Goal: Information Seeking & Learning: Learn about a topic

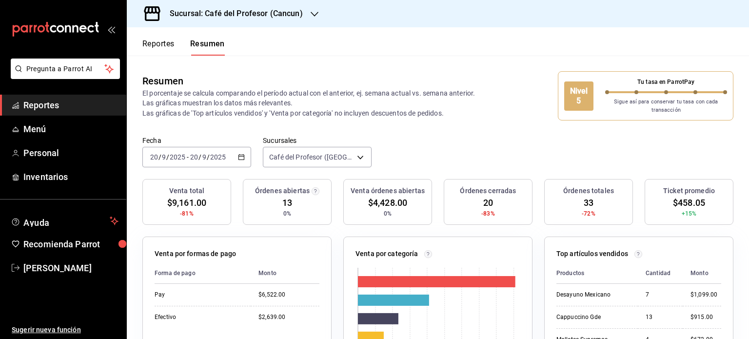
click at [315, 9] on div at bounding box center [315, 14] width 8 height 10
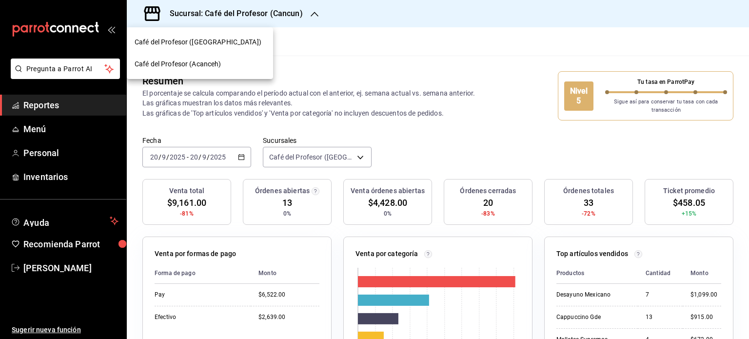
click at [232, 68] on div "Café del Profesor (Acanceh)" at bounding box center [200, 64] width 131 height 10
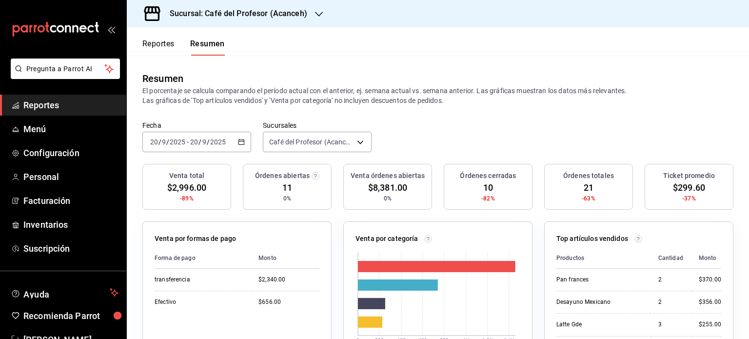
click at [315, 11] on icon "button" at bounding box center [319, 14] width 8 height 8
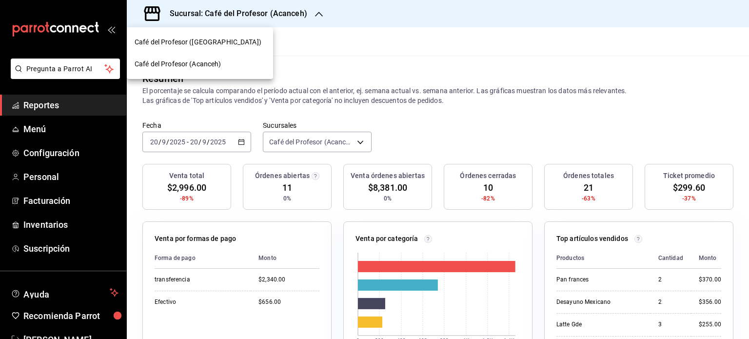
click at [258, 40] on div "Café del Profesor ([GEOGRAPHIC_DATA])" at bounding box center [200, 42] width 131 height 10
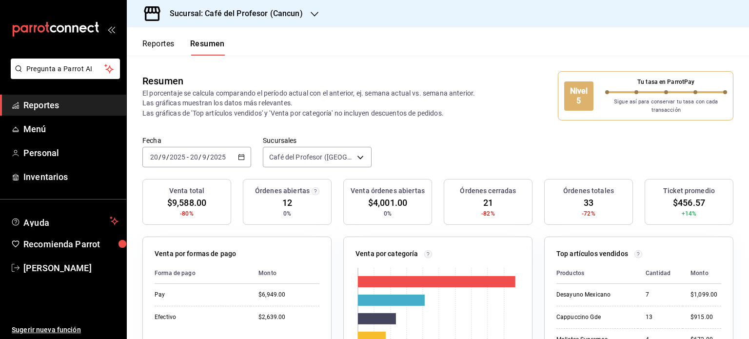
click at [308, 14] on div "Sucursal: Café del Profesor (Cancun)" at bounding box center [229, 13] width 188 height 27
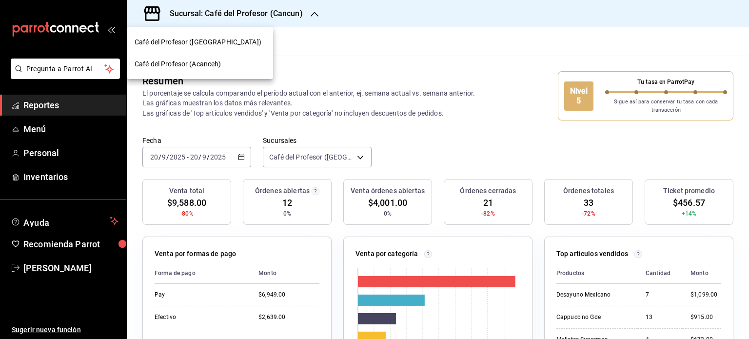
click at [244, 59] on div "Café del Profesor (Acanceh)" at bounding box center [200, 64] width 131 height 10
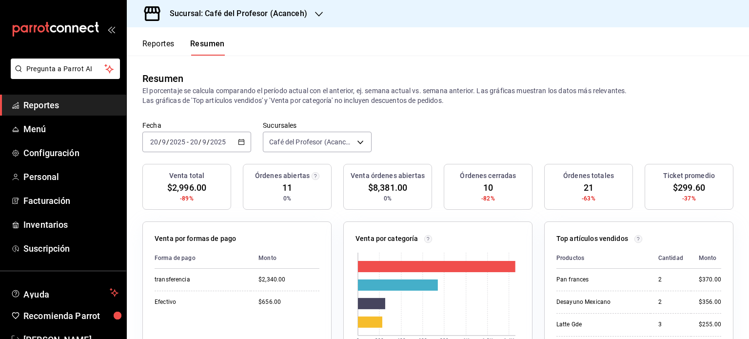
click at [318, 14] on icon "button" at bounding box center [319, 14] width 8 height 5
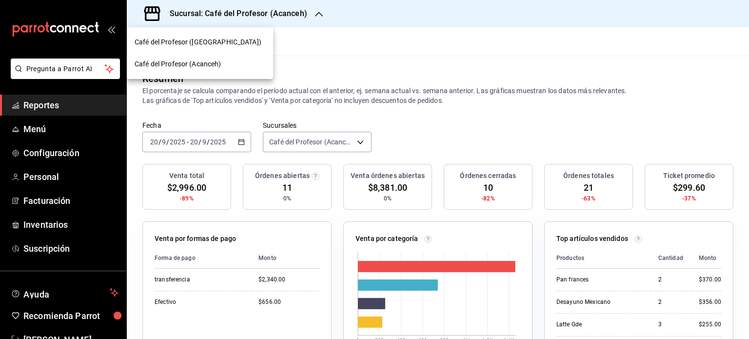
click at [255, 46] on div "Café del Profesor ([GEOGRAPHIC_DATA])" at bounding box center [200, 42] width 131 height 10
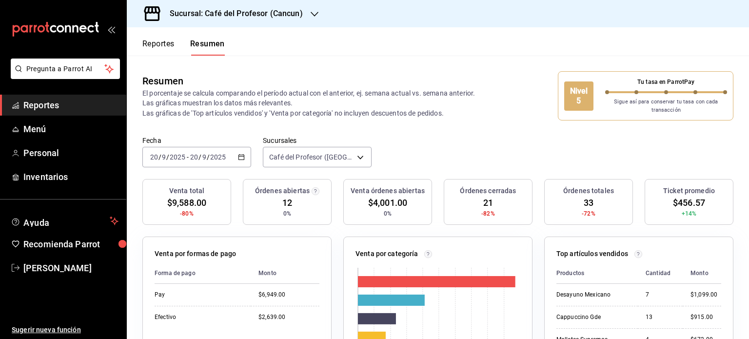
click at [312, 12] on icon "button" at bounding box center [315, 14] width 8 height 8
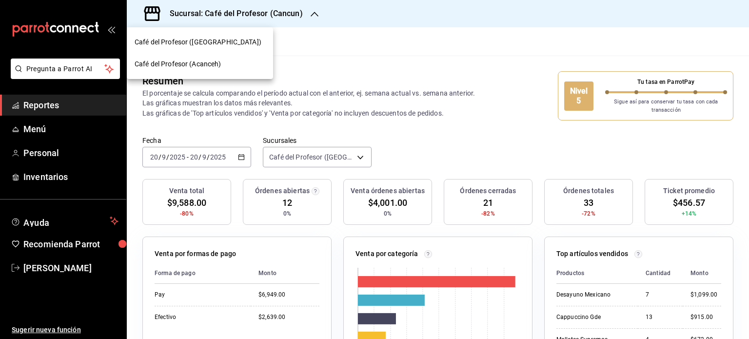
click at [246, 66] on div "Café del Profesor (Acanceh)" at bounding box center [200, 64] width 131 height 10
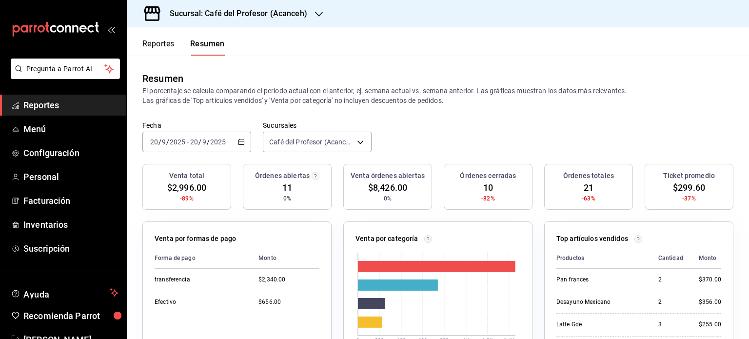
click at [319, 17] on icon "button" at bounding box center [319, 14] width 8 height 8
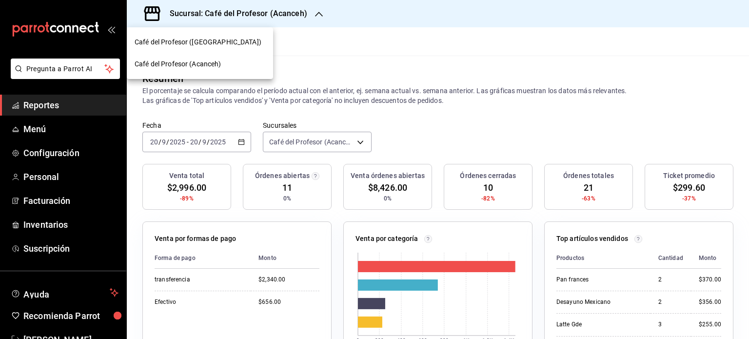
click at [238, 39] on div "Café del Profesor ([GEOGRAPHIC_DATA])" at bounding box center [200, 42] width 131 height 10
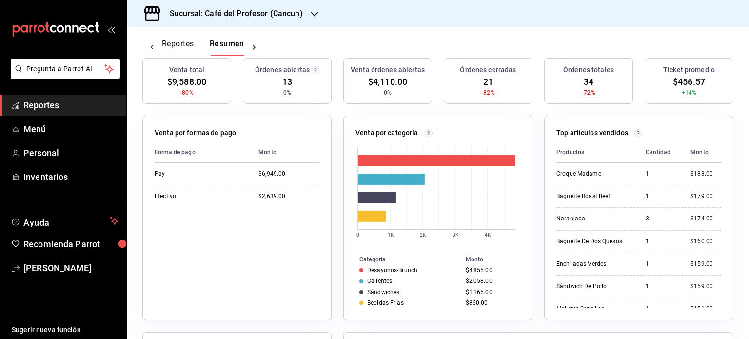
scroll to position [302, 0]
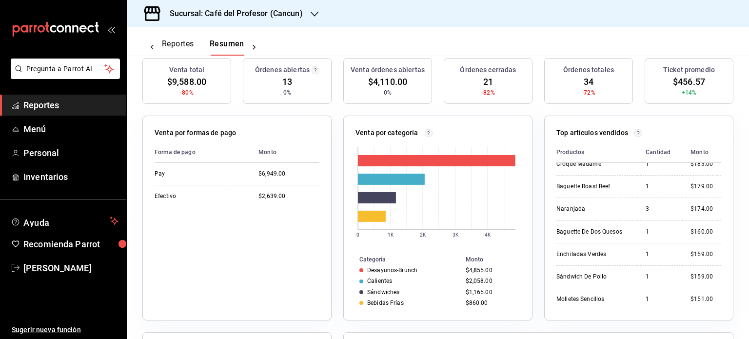
drag, startPoint x: 719, startPoint y: 189, endPoint x: 733, endPoint y: 134, distance: 56.9
click at [733, 134] on div "Venta total $9,588.00 -80% Órdenes abiertas 13 0% Venta órdenes abiertas $4,110…" at bounding box center [438, 305] width 622 height 494
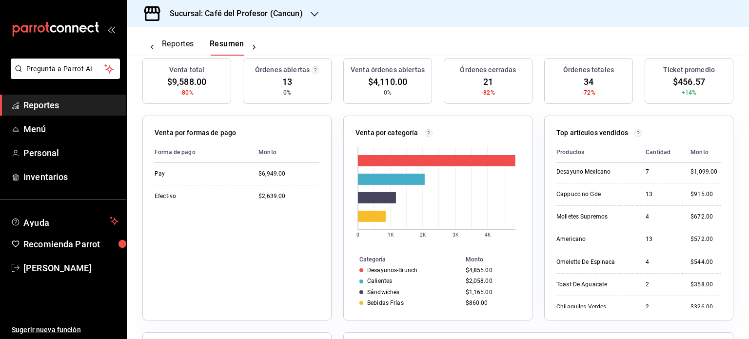
scroll to position [0, 0]
click at [183, 39] on button "Reportes" at bounding box center [178, 47] width 32 height 17
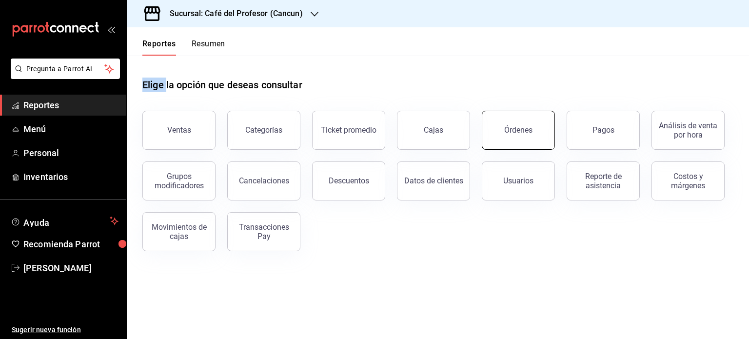
click at [515, 136] on button "Órdenes" at bounding box center [518, 130] width 73 height 39
click at [515, 136] on html "Pregunta a Parrot AI Reportes Menú Personal Inventarios Ayuda Recomienda Parrot…" at bounding box center [374, 169] width 749 height 339
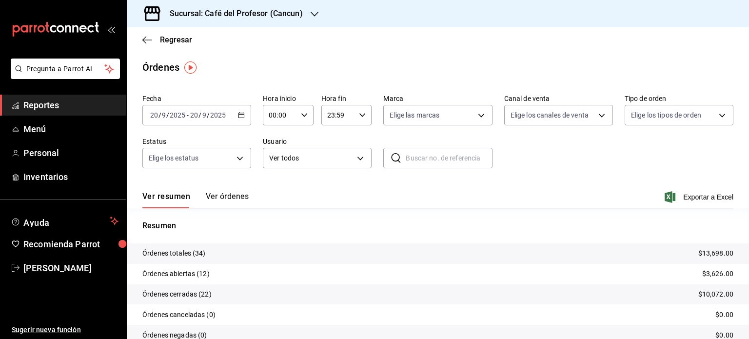
drag, startPoint x: 747, startPoint y: 334, endPoint x: 721, endPoint y: 85, distance: 249.9
click at [721, 85] on main "Regresar Órdenes Fecha 2025-09-20 20 / 9 / 2025 - 2025-09-20 20 / 9 / 2025 Hora…" at bounding box center [438, 204] width 622 height 355
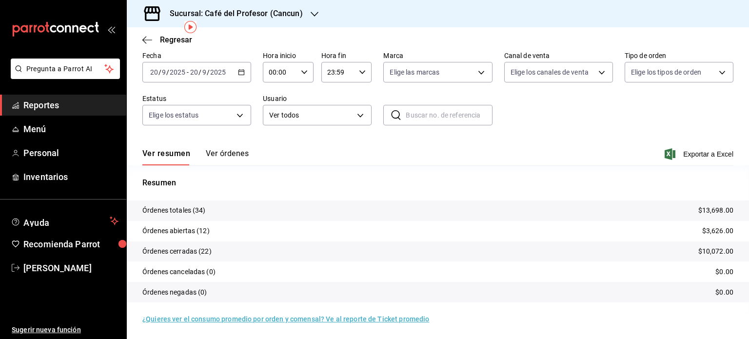
scroll to position [44, 0]
click at [222, 152] on button "Ver órdenes" at bounding box center [227, 156] width 43 height 17
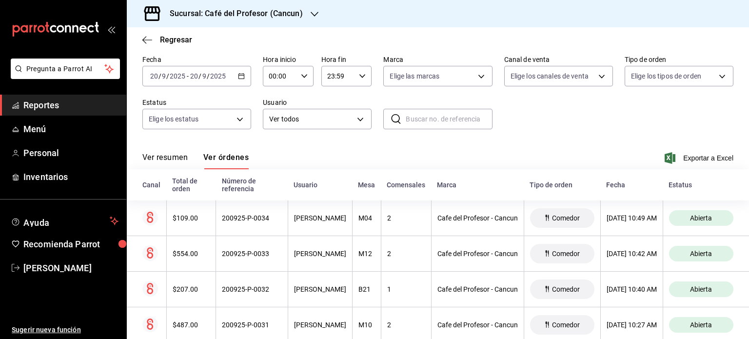
scroll to position [58, 0]
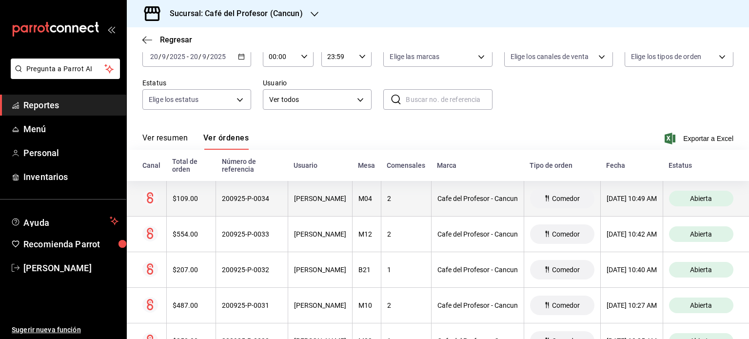
click at [332, 202] on div "[PERSON_NAME]" at bounding box center [320, 199] width 52 height 8
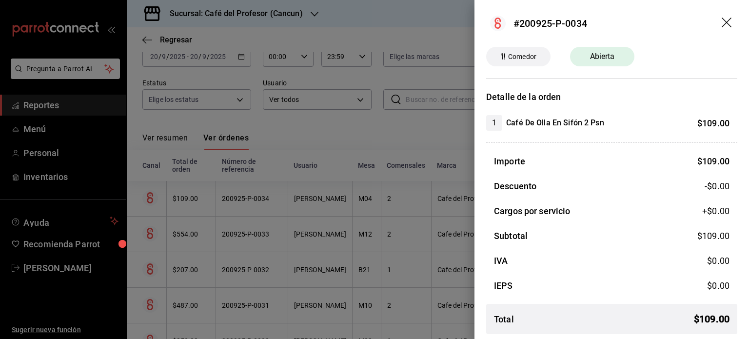
click at [721, 23] on icon "drag" at bounding box center [727, 24] width 12 height 12
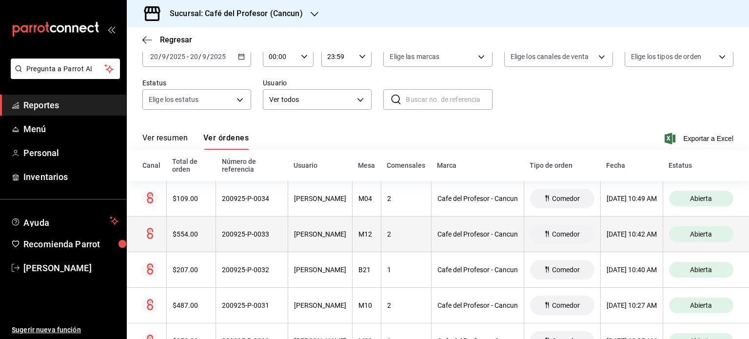
click at [255, 237] on th "200925-P-0033" at bounding box center [252, 234] width 72 height 36
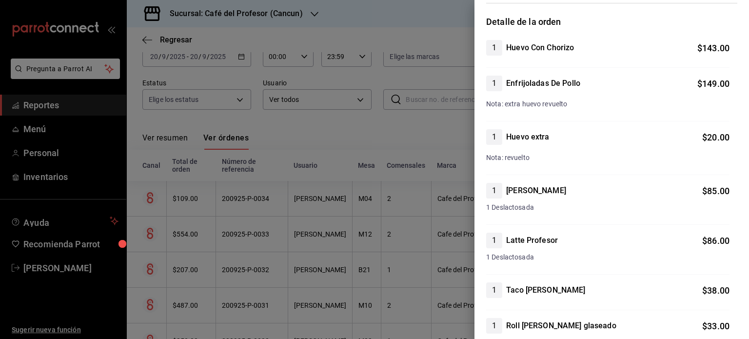
scroll to position [0, 0]
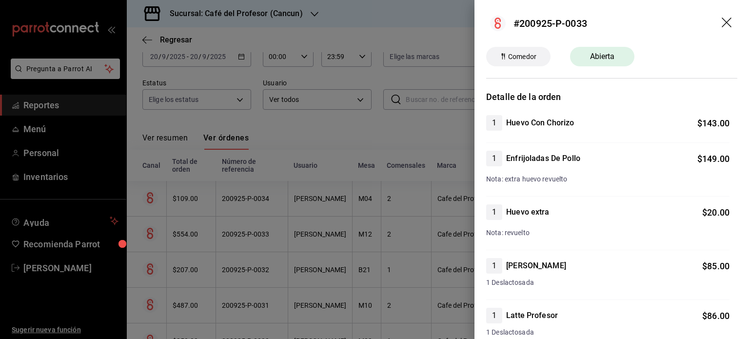
click at [721, 22] on icon "drag" at bounding box center [727, 24] width 12 height 12
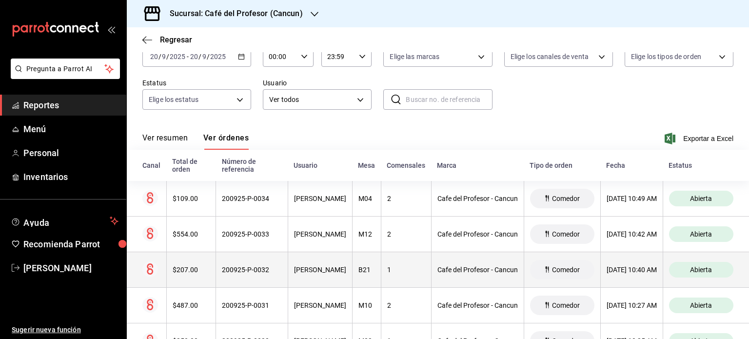
click at [230, 269] on div "200925-P-0032" at bounding box center [252, 270] width 60 height 8
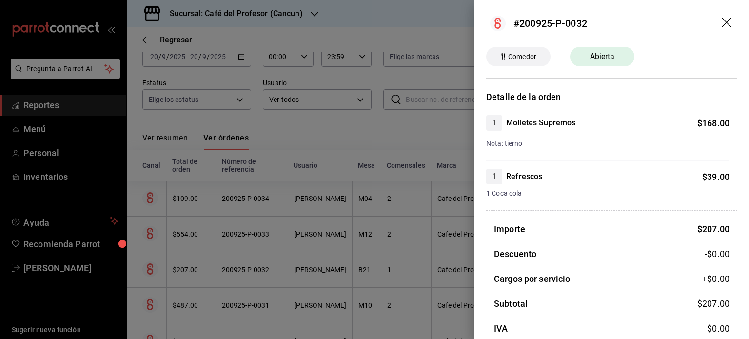
click at [721, 27] on icon "drag" at bounding box center [727, 24] width 12 height 12
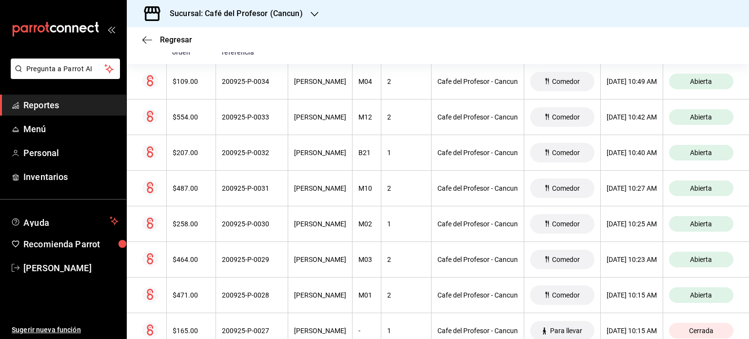
scroll to position [195, 0]
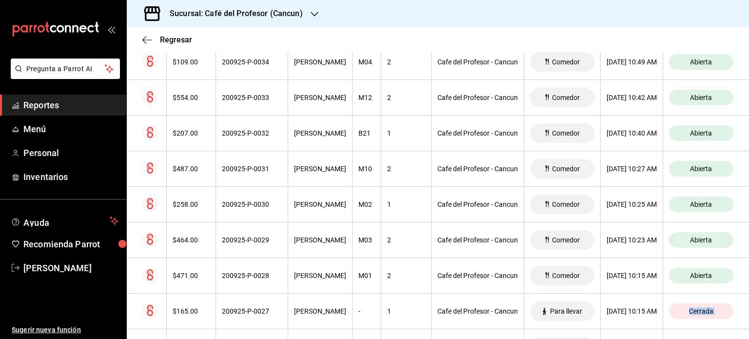
click at [745, 335] on div "Regresar Órdenes Fecha 2025-09-20 20 / 9 / 2025 - 2025-09-20 20 / 9 / 2025 Hora…" at bounding box center [438, 182] width 622 height 311
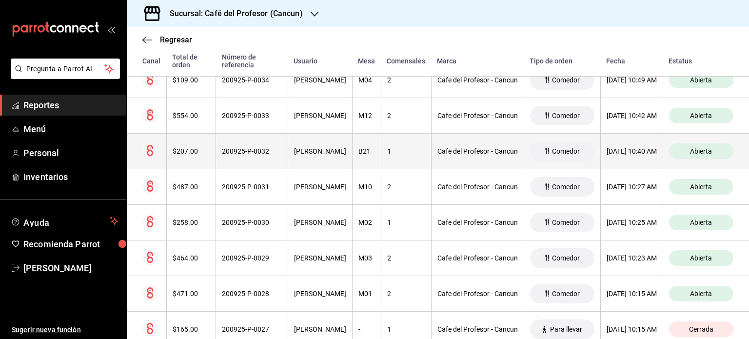
click at [200, 153] on th "$207.00" at bounding box center [191, 152] width 50 height 36
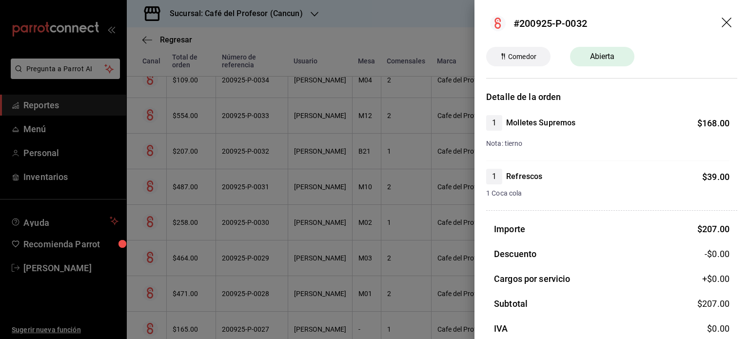
click at [721, 23] on icon "drag" at bounding box center [727, 24] width 12 height 12
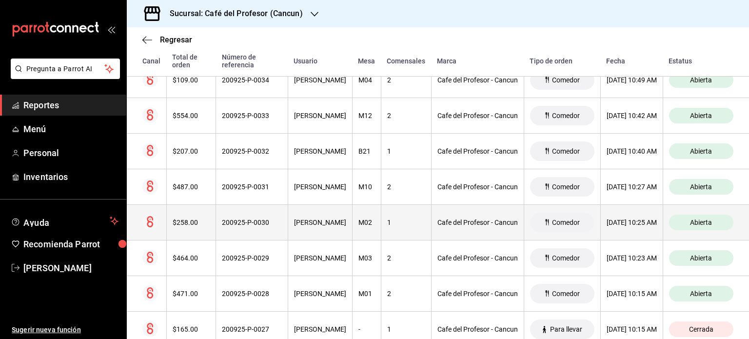
click at [249, 230] on th "200925-P-0030" at bounding box center [252, 223] width 72 height 36
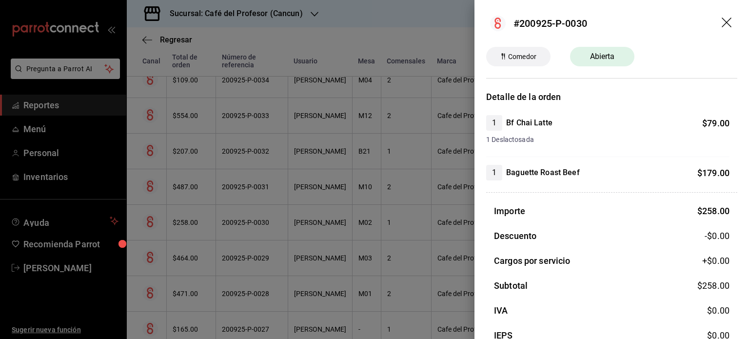
click at [721, 23] on icon "drag" at bounding box center [727, 24] width 12 height 12
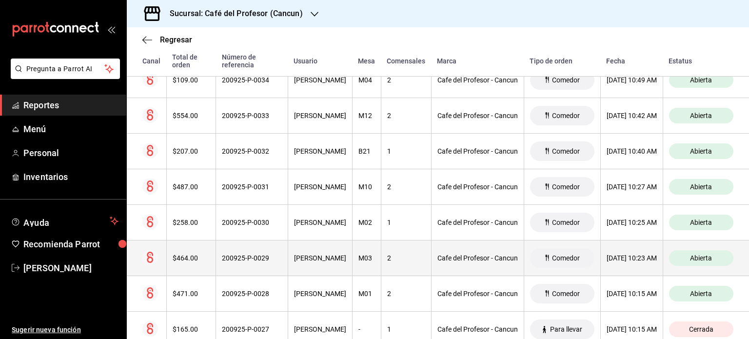
click at [310, 263] on th "Nelly Picazo" at bounding box center [320, 258] width 64 height 36
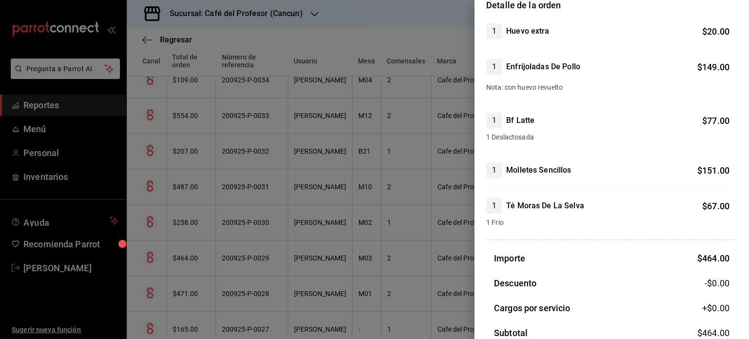
scroll to position [0, 0]
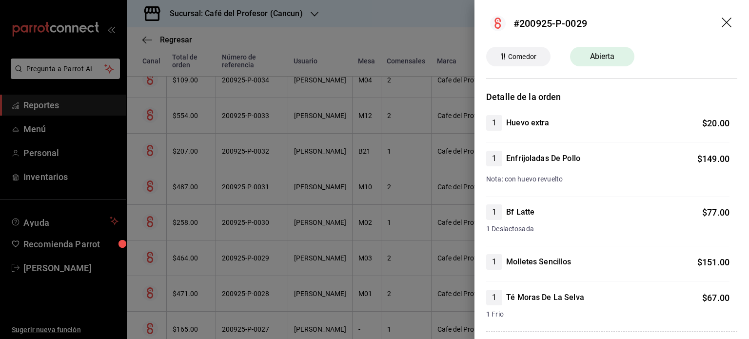
click at [721, 21] on icon "drag" at bounding box center [726, 23] width 10 height 10
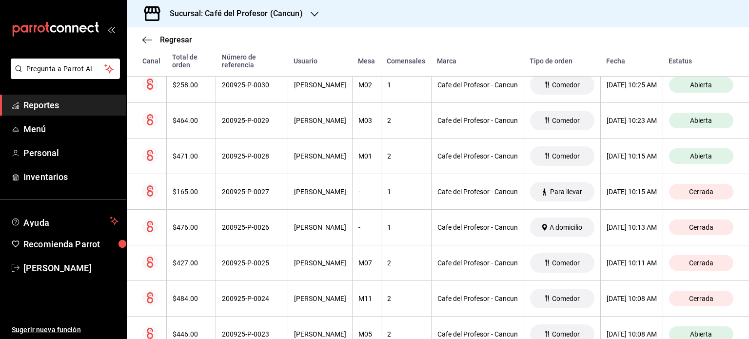
scroll to position [351, 0]
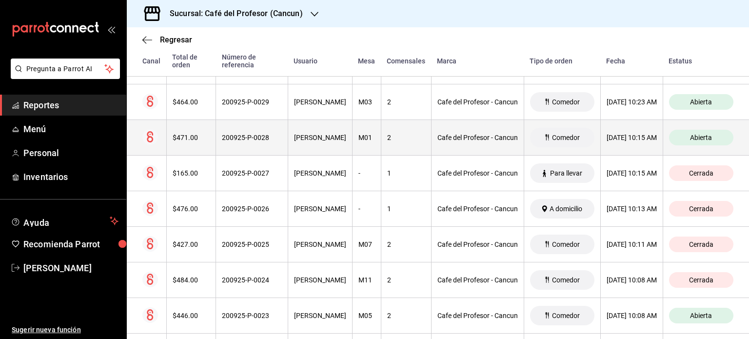
click at [294, 136] on div "Luis Vargas" at bounding box center [320, 138] width 52 height 8
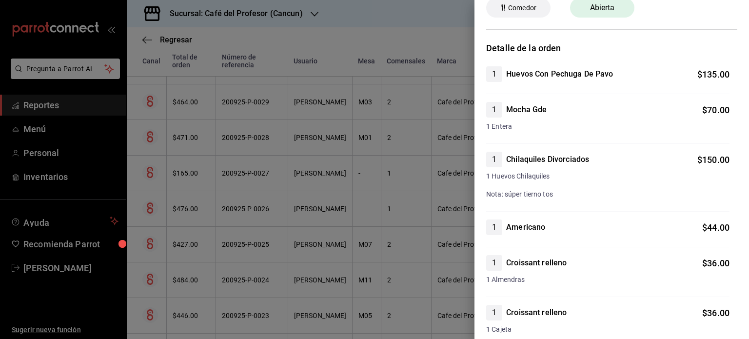
scroll to position [0, 0]
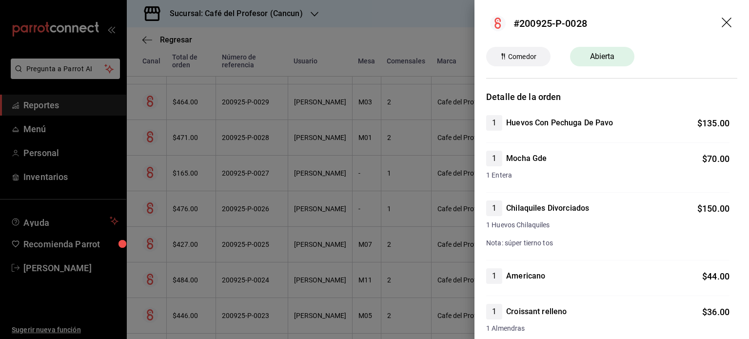
click at [721, 22] on icon "drag" at bounding box center [727, 24] width 12 height 12
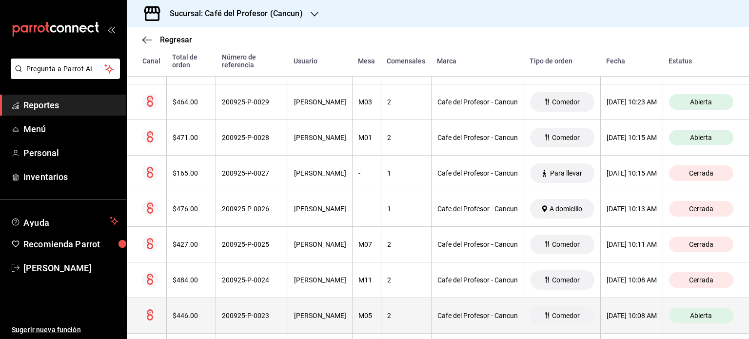
click at [311, 315] on div "Nelly Picazo" at bounding box center [320, 315] width 52 height 8
click at [294, 313] on div "Nelly Picazo" at bounding box center [320, 315] width 52 height 8
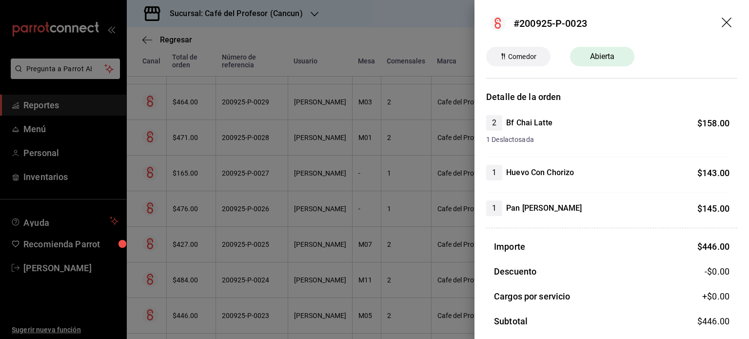
click at [721, 25] on icon "drag" at bounding box center [727, 24] width 12 height 12
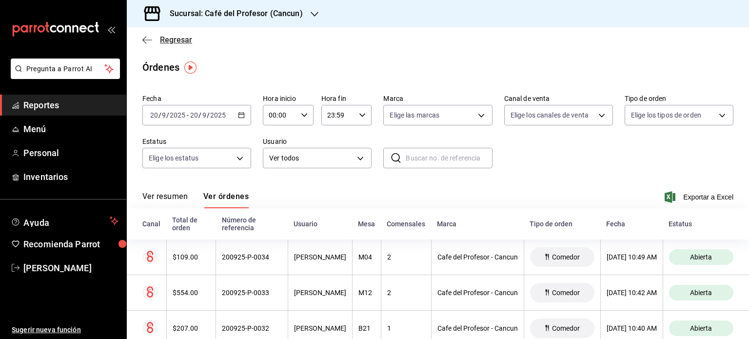
click at [148, 40] on icon "button" at bounding box center [147, 40] width 10 height 9
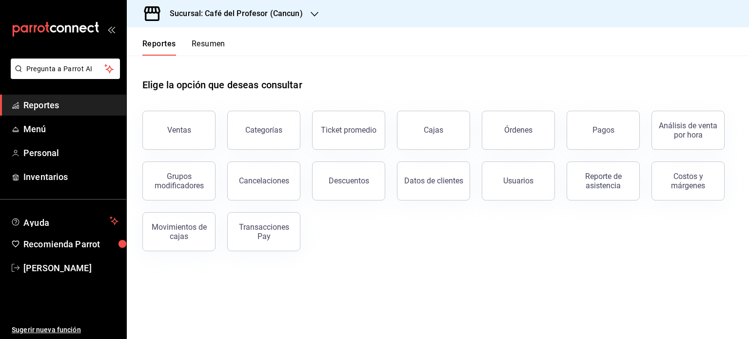
click at [218, 43] on button "Resumen" at bounding box center [209, 47] width 34 height 17
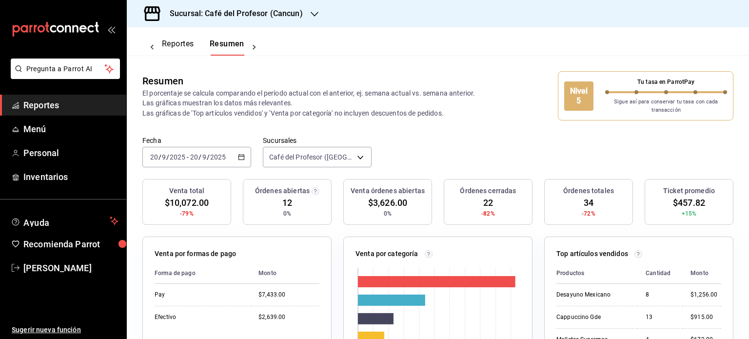
click at [312, 17] on icon "button" at bounding box center [315, 14] width 8 height 8
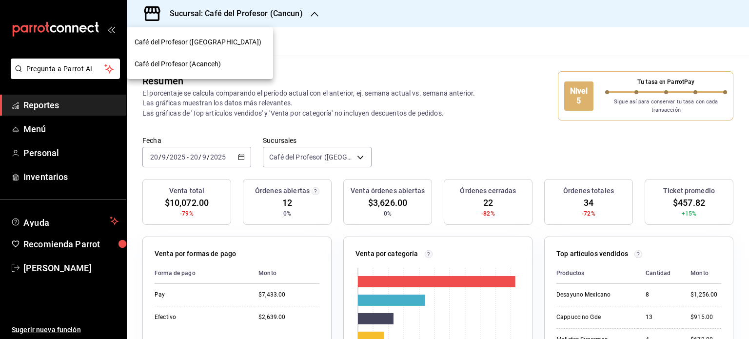
click at [223, 70] on div "Café del Profesor (Acanceh)" at bounding box center [200, 64] width 146 height 22
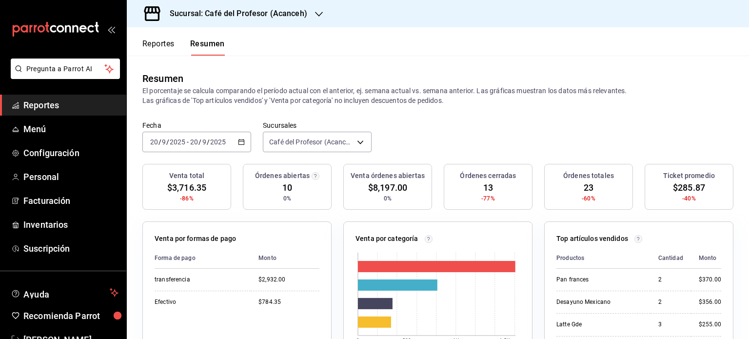
click at [157, 41] on button "Reportes" at bounding box center [158, 47] width 32 height 17
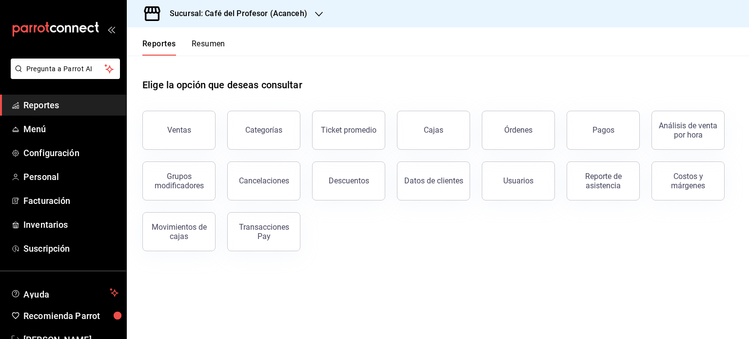
click at [195, 43] on button "Resumen" at bounding box center [209, 47] width 34 height 17
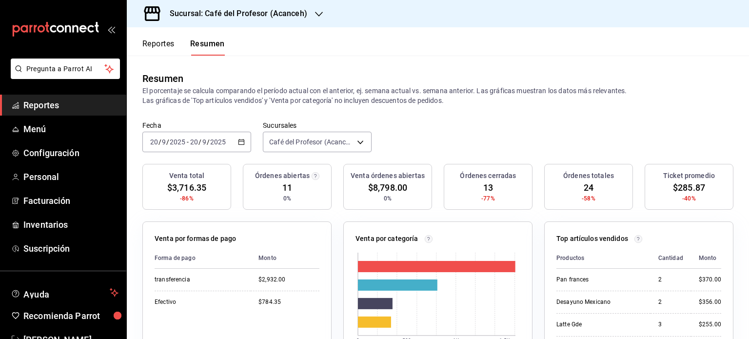
click at [315, 14] on icon "button" at bounding box center [319, 14] width 8 height 8
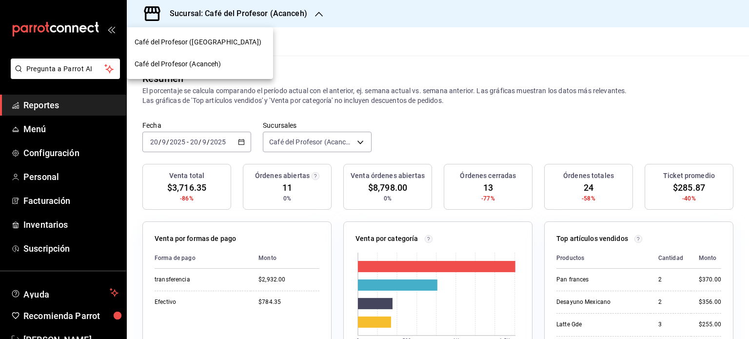
click at [235, 42] on div "Café del Profesor ([GEOGRAPHIC_DATA])" at bounding box center [200, 42] width 131 height 10
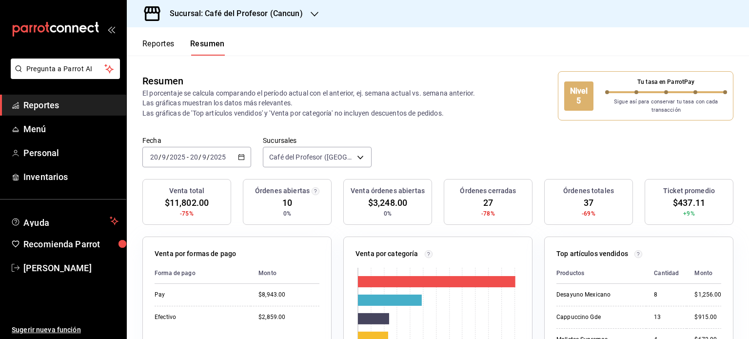
click at [311, 17] on icon "button" at bounding box center [315, 14] width 8 height 8
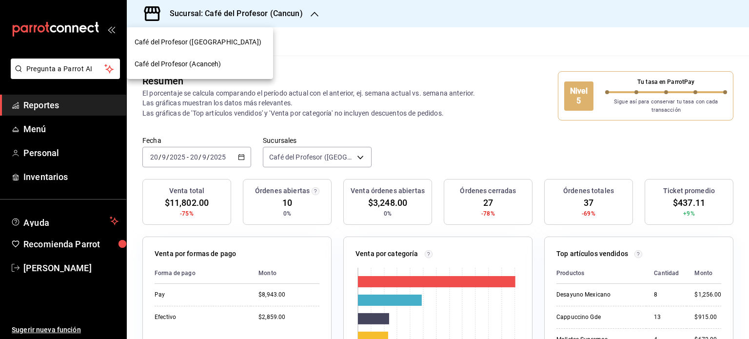
click at [239, 64] on div "Café del Profesor (Acanceh)" at bounding box center [200, 64] width 131 height 10
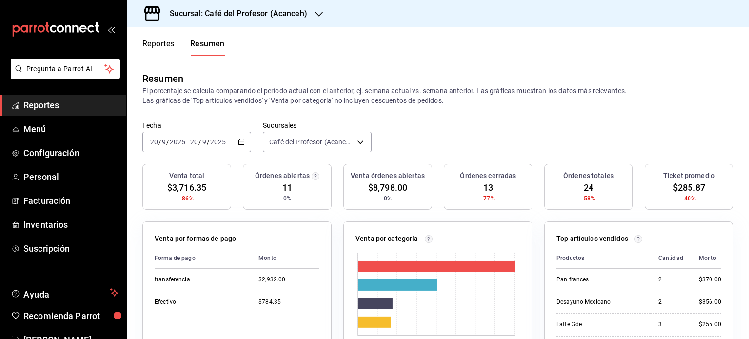
click at [316, 13] on icon "button" at bounding box center [319, 14] width 8 height 8
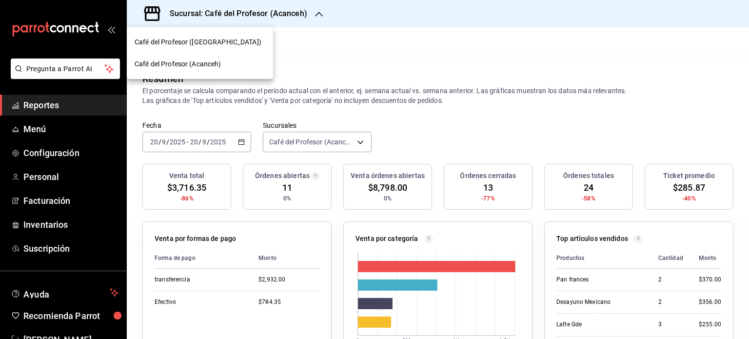
click at [234, 44] on div "Café del Profesor ([GEOGRAPHIC_DATA])" at bounding box center [200, 42] width 131 height 10
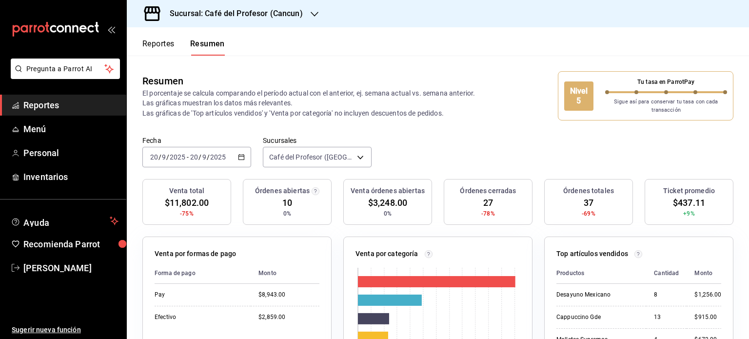
click at [312, 13] on icon "button" at bounding box center [315, 14] width 8 height 8
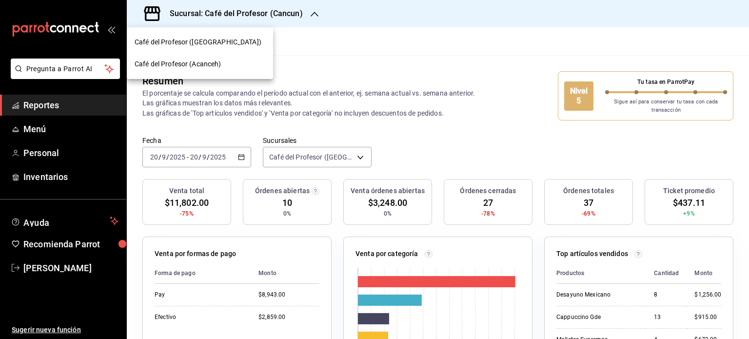
click at [203, 61] on span "Café del Profesor (Acanceh)" at bounding box center [178, 64] width 87 height 10
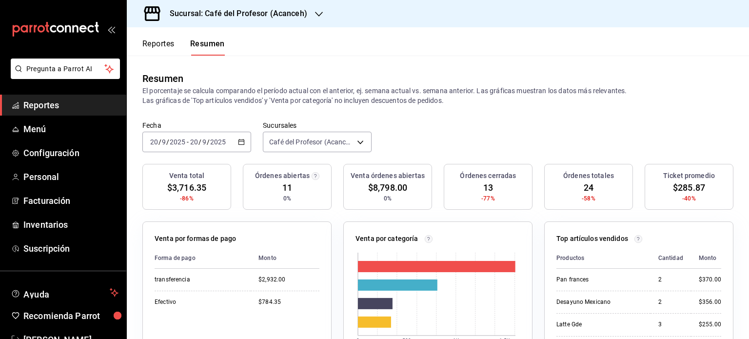
click at [319, 14] on icon "button" at bounding box center [319, 14] width 8 height 8
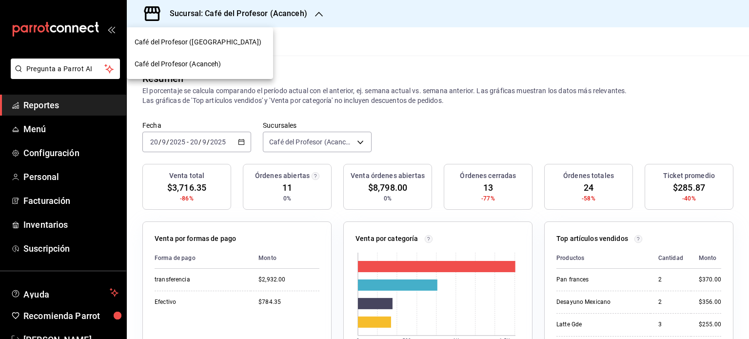
click at [344, 72] on div at bounding box center [374, 169] width 749 height 339
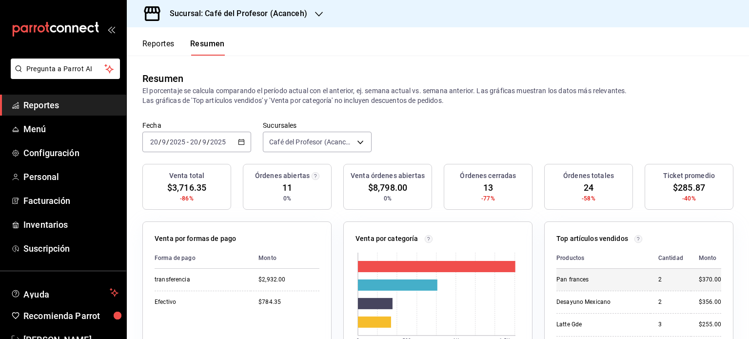
click at [594, 277] on div "Pan frances" at bounding box center [599, 279] width 86 height 8
click at [594, 280] on div "Pan frances" at bounding box center [599, 279] width 86 height 8
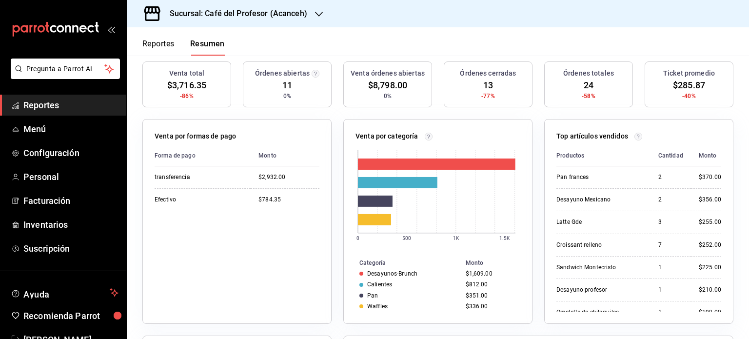
scroll to position [111, 0]
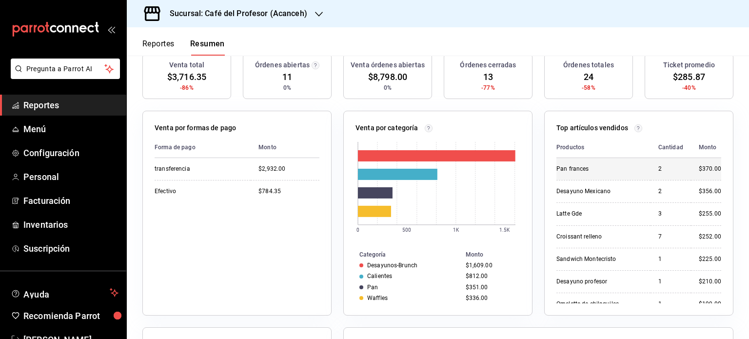
click at [666, 172] on div "2" at bounding box center [670, 169] width 25 height 8
click at [739, 130] on div "Venta total $3,716.35 -86% Órdenes abiertas 11 0% Venta órdenes abiertas $8,798…" at bounding box center [438, 300] width 622 height 494
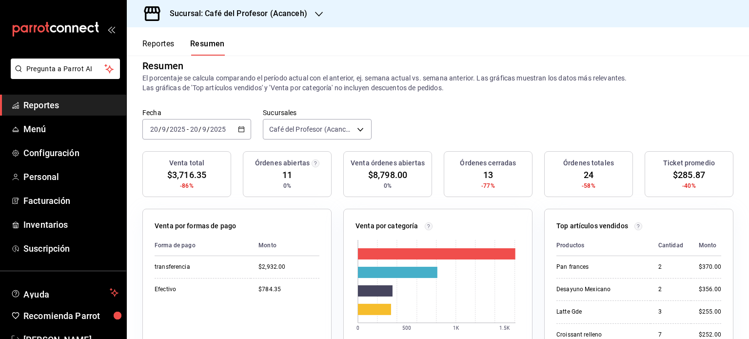
scroll to position [0, 0]
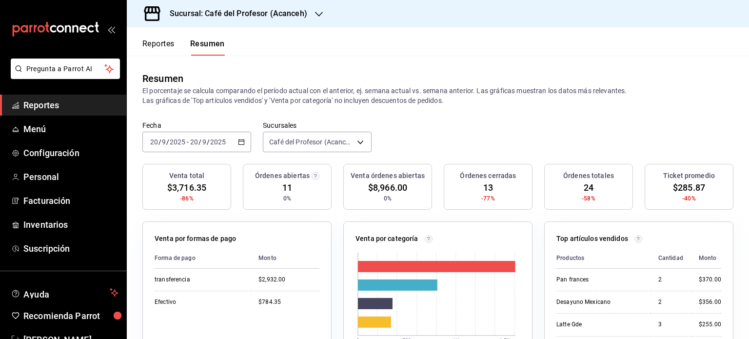
click at [315, 13] on icon "button" at bounding box center [319, 14] width 8 height 8
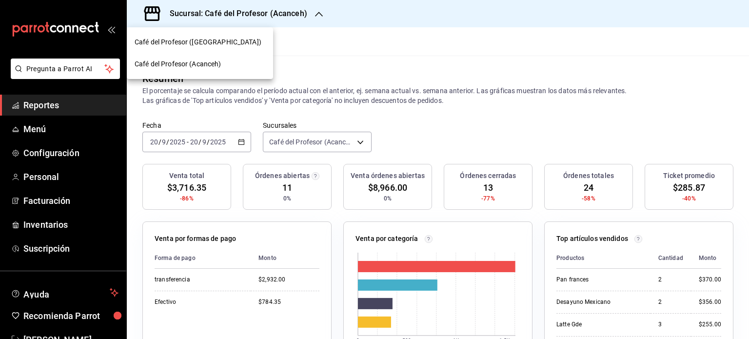
click at [212, 47] on div "Café del Profesor ([GEOGRAPHIC_DATA])" at bounding box center [200, 42] width 146 height 22
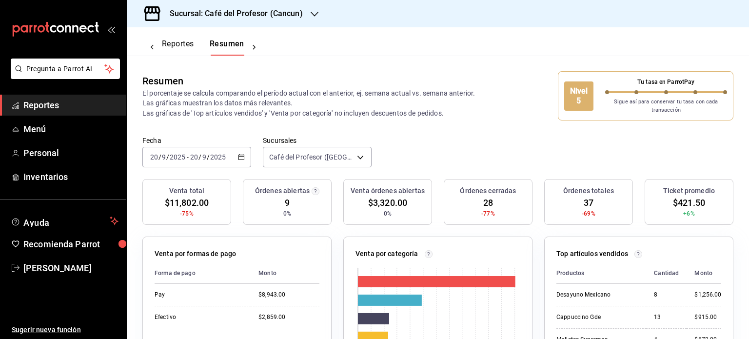
click at [175, 43] on button "Reportes" at bounding box center [178, 47] width 32 height 17
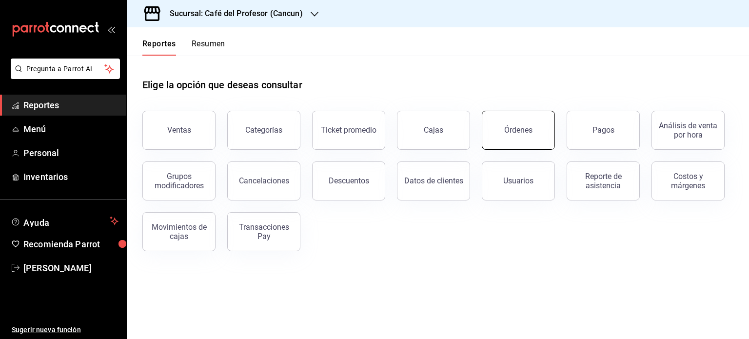
click at [538, 136] on button "Órdenes" at bounding box center [518, 130] width 73 height 39
click at [538, 136] on html "Pregunta a Parrot AI Reportes Menú Personal Inventarios Ayuda Recomienda Parrot…" at bounding box center [374, 169] width 749 height 339
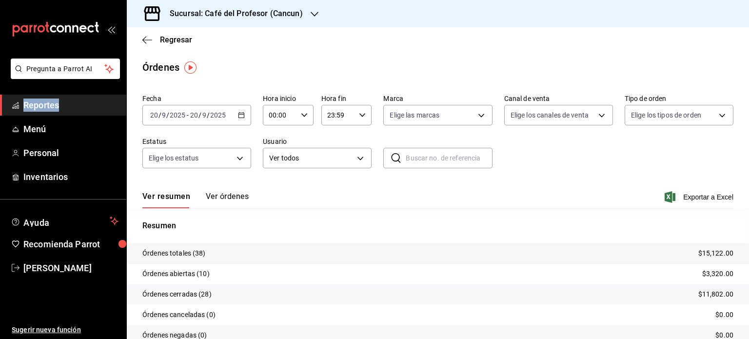
click at [221, 195] on button "Ver órdenes" at bounding box center [227, 200] width 43 height 17
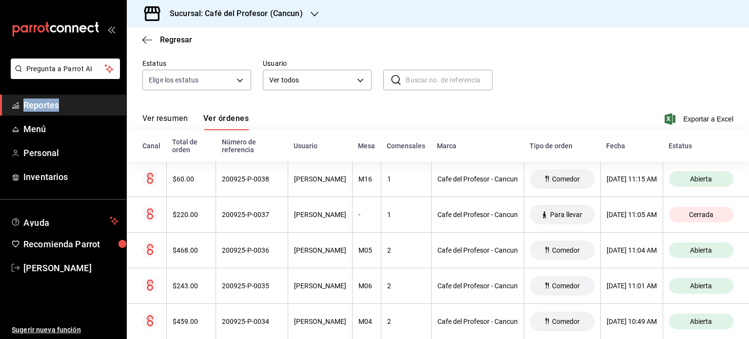
scroll to position [97, 0]
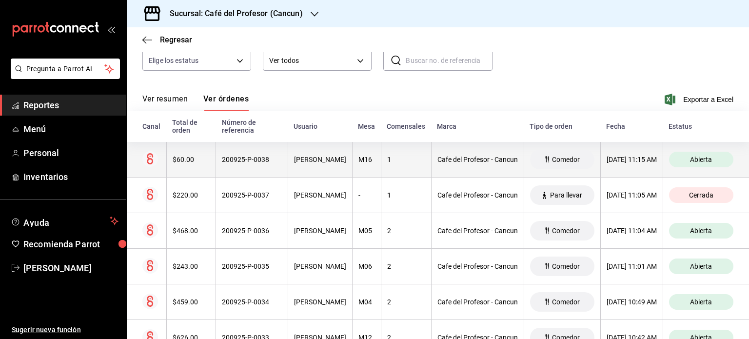
click at [396, 166] on th "1" at bounding box center [406, 160] width 50 height 36
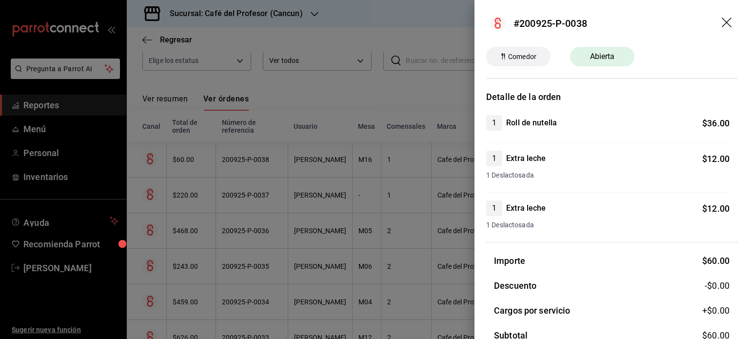
click at [724, 22] on icon "drag" at bounding box center [727, 24] width 12 height 12
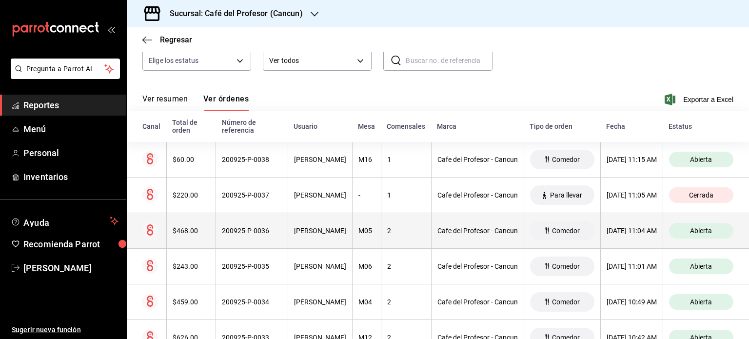
click at [461, 228] on div "Cafe del Profesor - Cancun" at bounding box center [477, 231] width 80 height 8
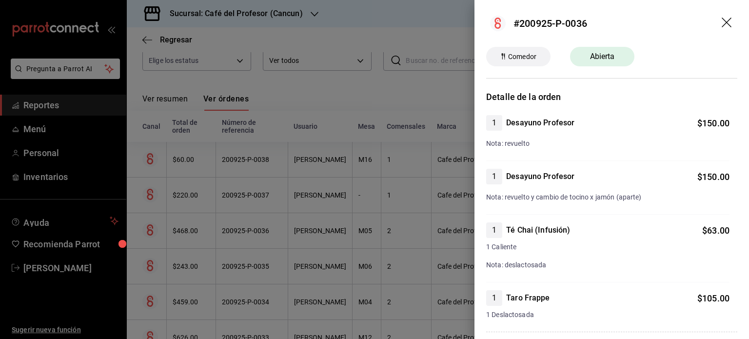
click at [721, 27] on icon "drag" at bounding box center [727, 24] width 12 height 12
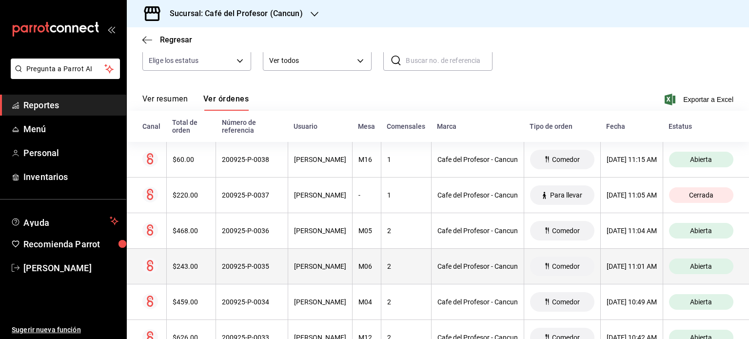
click at [410, 269] on div "2" at bounding box center [406, 266] width 38 height 8
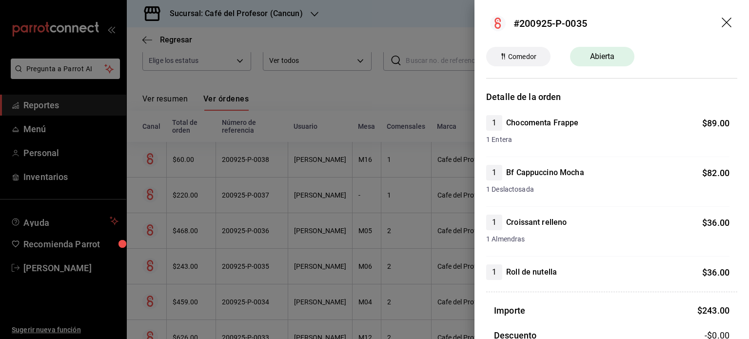
click at [722, 26] on icon "drag" at bounding box center [726, 23] width 10 height 10
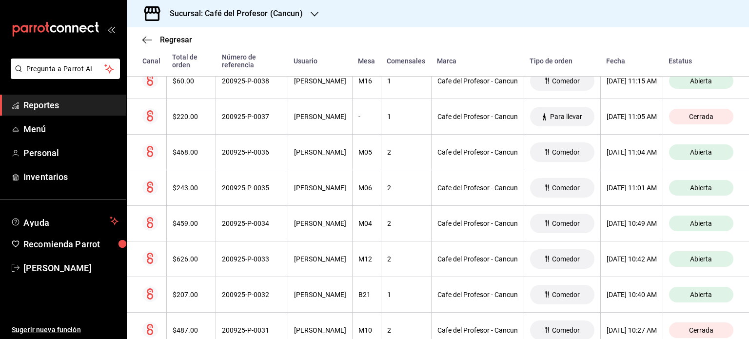
scroll to position [195, 0]
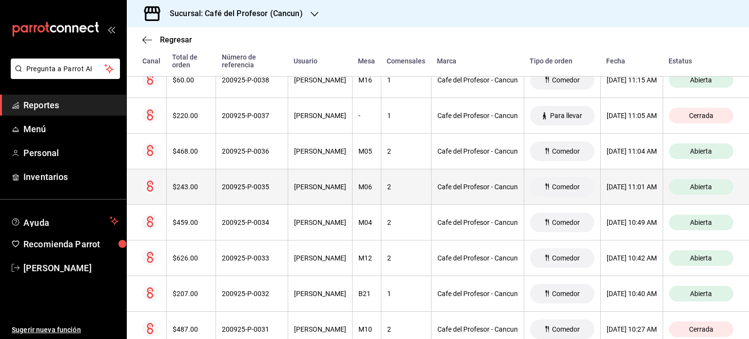
click at [304, 194] on th "[PERSON_NAME]" at bounding box center [320, 187] width 64 height 36
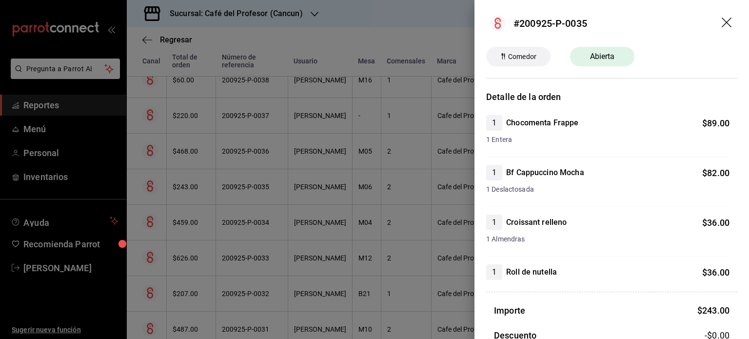
click at [721, 21] on icon "drag" at bounding box center [727, 24] width 12 height 12
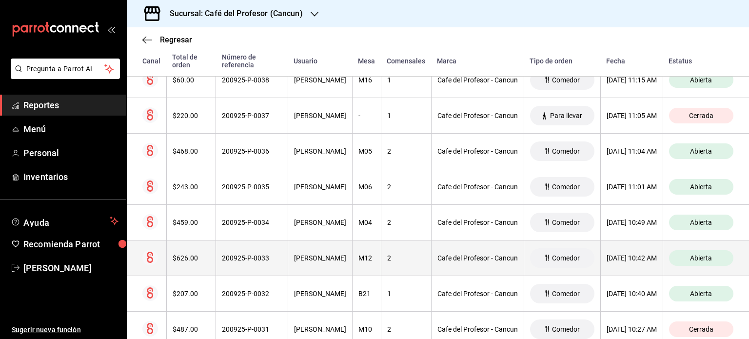
click at [294, 259] on div "[PERSON_NAME]" at bounding box center [320, 258] width 52 height 8
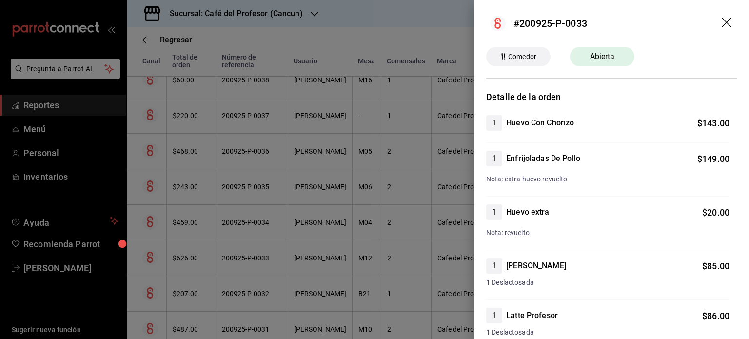
click at [721, 25] on icon "drag" at bounding box center [727, 24] width 12 height 12
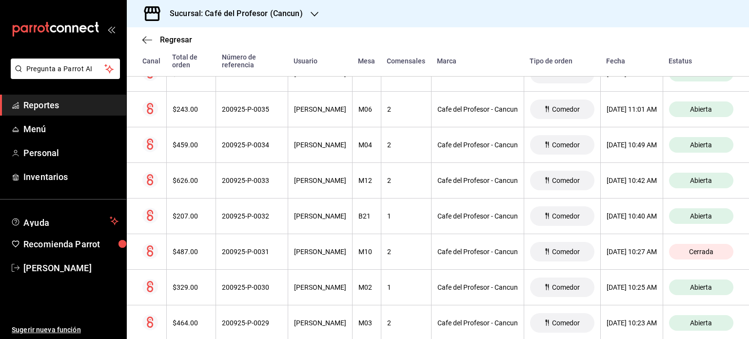
scroll to position [279, 0]
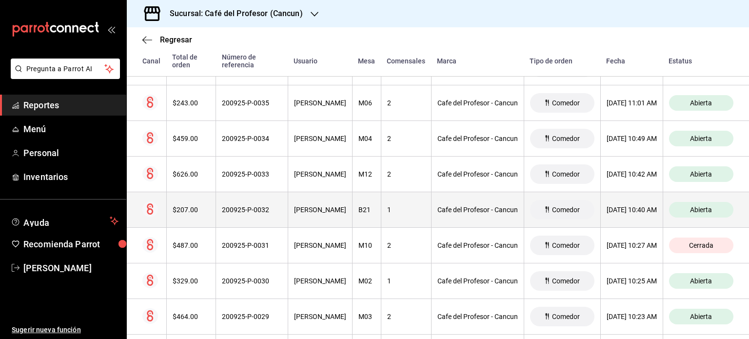
click at [291, 214] on th "[PERSON_NAME]" at bounding box center [320, 210] width 64 height 36
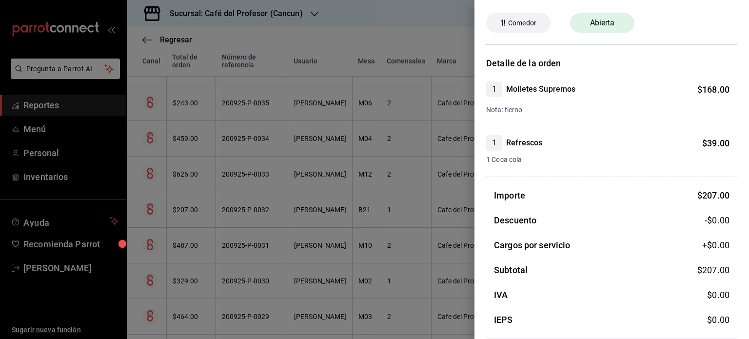
scroll to position [0, 0]
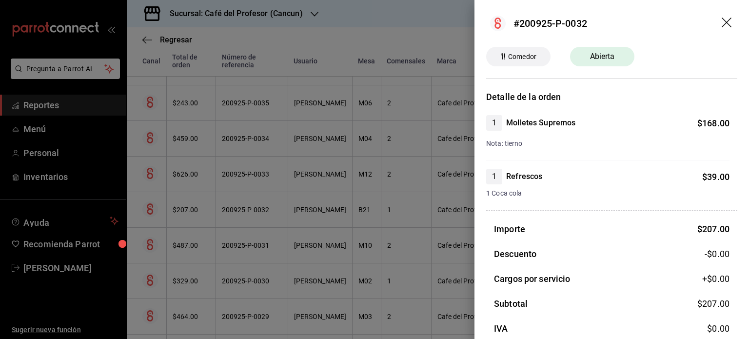
click at [721, 23] on icon "drag" at bounding box center [727, 24] width 12 height 12
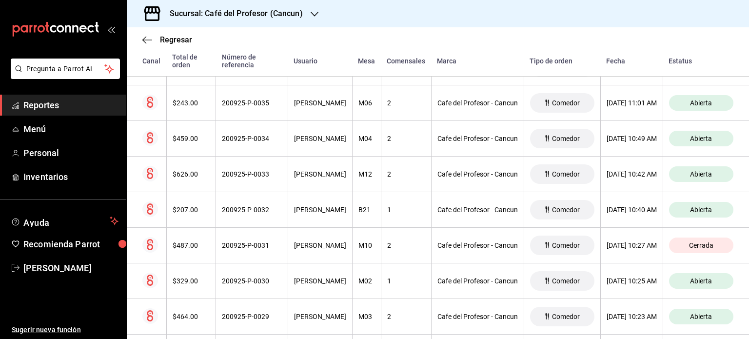
click at [60, 110] on span "Reportes" at bounding box center [70, 104] width 95 height 13
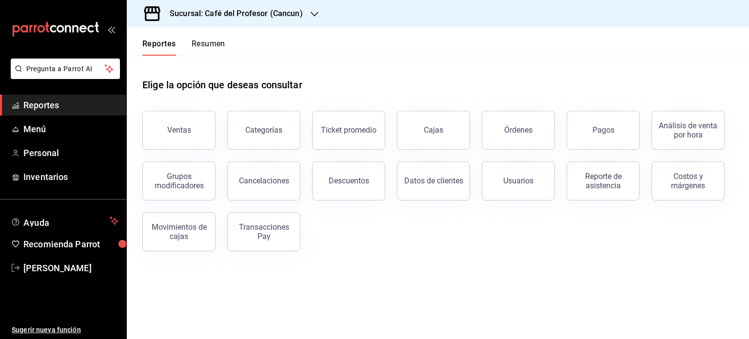
click at [214, 43] on button "Resumen" at bounding box center [209, 47] width 34 height 17
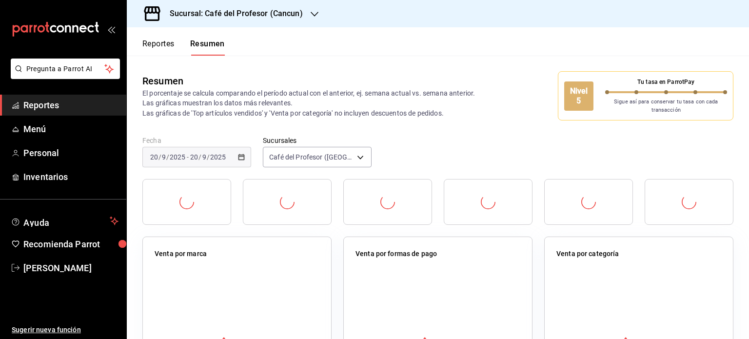
click at [214, 43] on button "Resumen" at bounding box center [207, 47] width 35 height 17
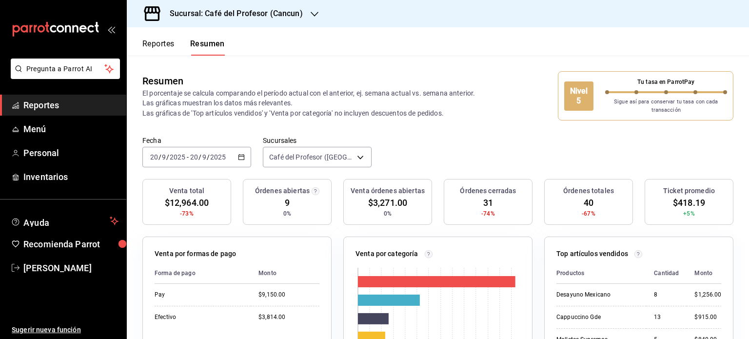
click at [311, 10] on icon "button" at bounding box center [315, 14] width 8 height 8
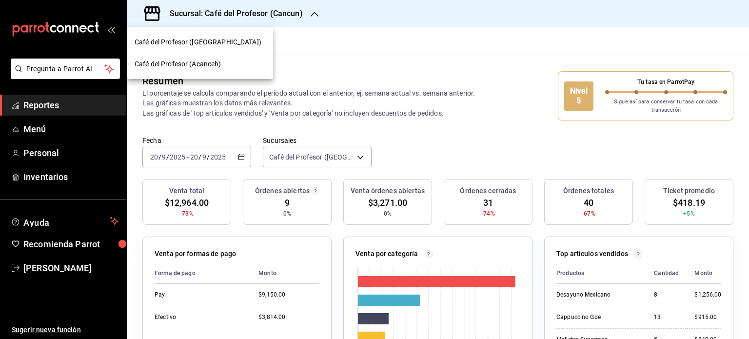
click at [220, 61] on span "Café del Profesor (Acanceh)" at bounding box center [178, 64] width 87 height 10
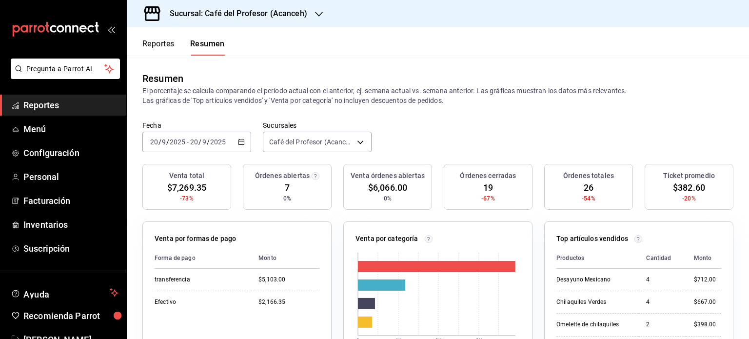
click at [161, 43] on button "Reportes" at bounding box center [158, 47] width 32 height 17
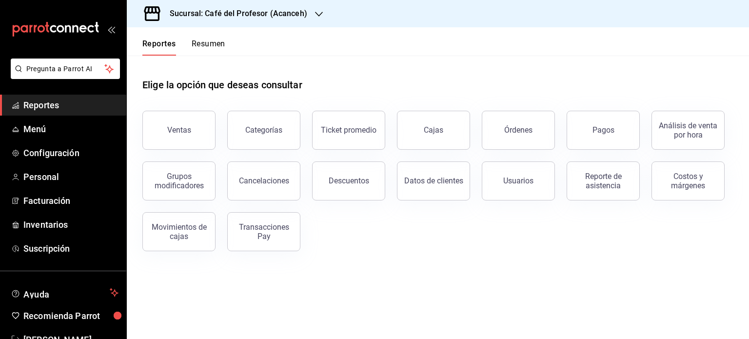
click at [70, 110] on span "Reportes" at bounding box center [70, 104] width 95 height 13
drag, startPoint x: 47, startPoint y: 107, endPoint x: 35, endPoint y: 106, distance: 12.8
click at [35, 106] on span "Reportes" at bounding box center [70, 104] width 95 height 13
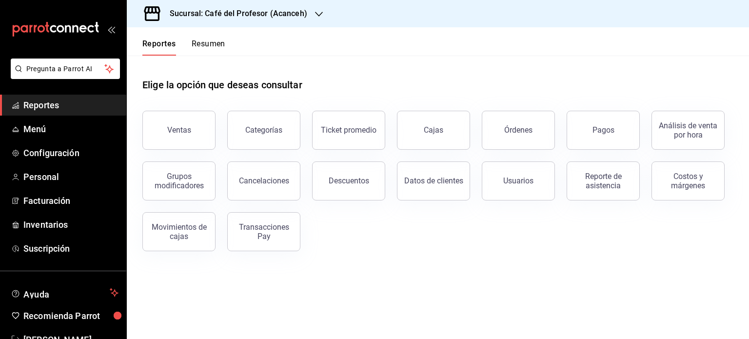
click at [35, 106] on span "Reportes" at bounding box center [70, 104] width 95 height 13
click at [213, 40] on button "Resumen" at bounding box center [209, 47] width 34 height 17
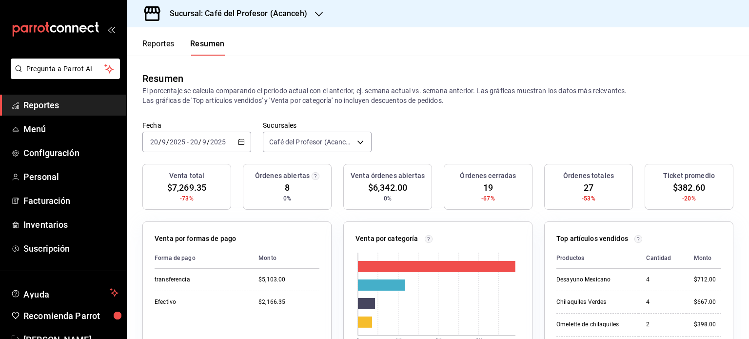
click at [320, 17] on icon "button" at bounding box center [319, 14] width 8 height 8
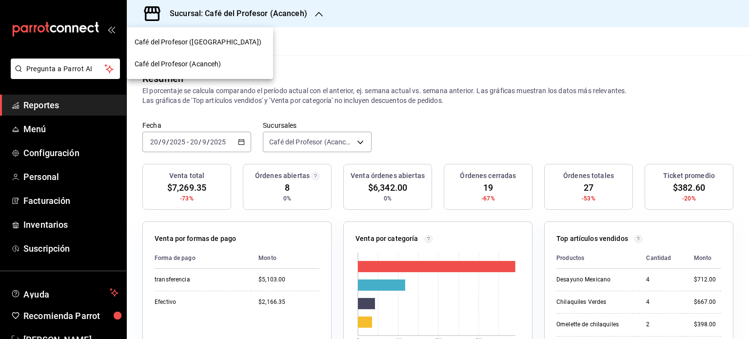
click at [212, 42] on span "Café del Profesor ([GEOGRAPHIC_DATA])" at bounding box center [198, 42] width 127 height 10
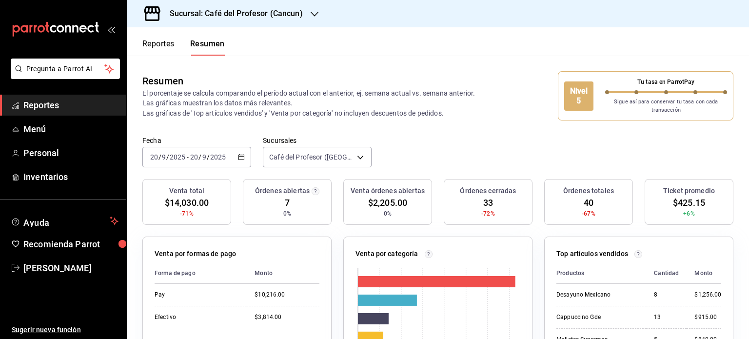
click at [316, 14] on div "Sucursal: Café del Profesor (Cancun)" at bounding box center [229, 13] width 188 height 27
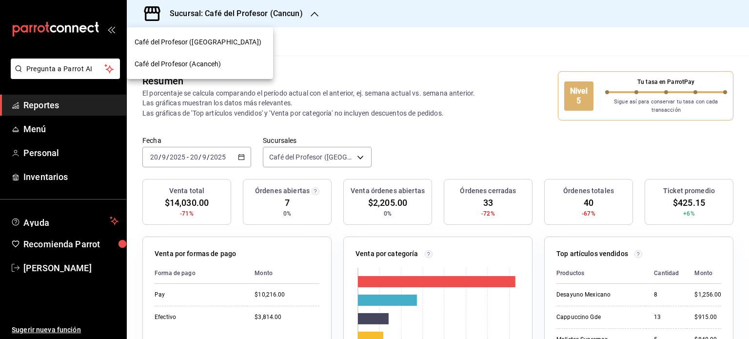
click at [232, 66] on div "Café del Profesor (Acanceh)" at bounding box center [200, 64] width 131 height 10
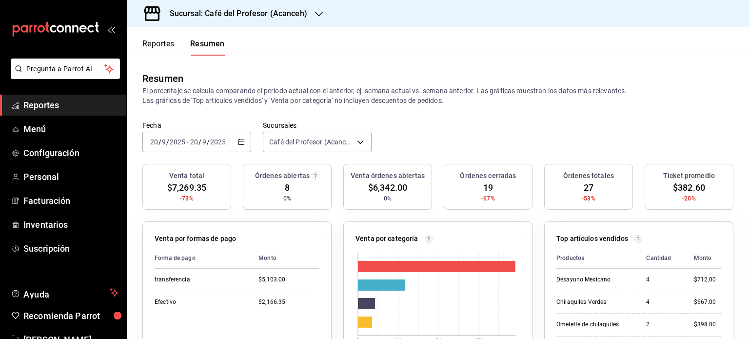
click at [319, 15] on icon "button" at bounding box center [319, 14] width 8 height 8
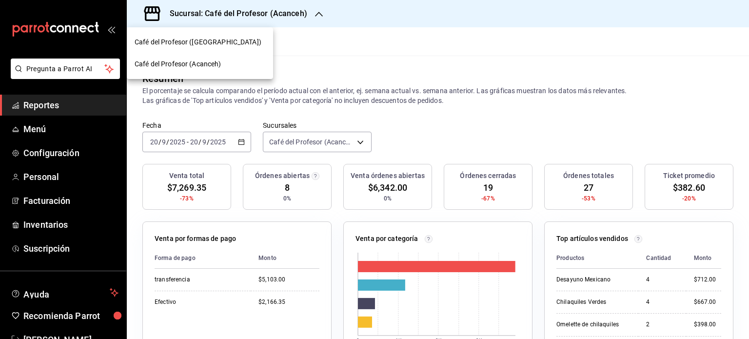
click at [263, 39] on div "Café del Profesor ([GEOGRAPHIC_DATA])" at bounding box center [200, 42] width 131 height 10
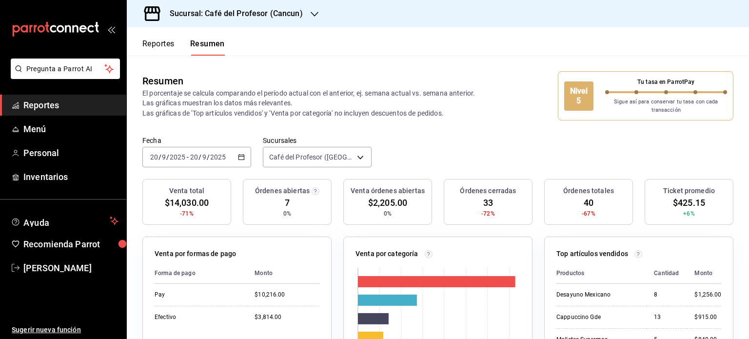
drag, startPoint x: 313, startPoint y: 14, endPoint x: 304, endPoint y: 15, distance: 8.8
click at [304, 15] on div "Sucursal: Café del Profesor (Cancun)" at bounding box center [229, 13] width 188 height 27
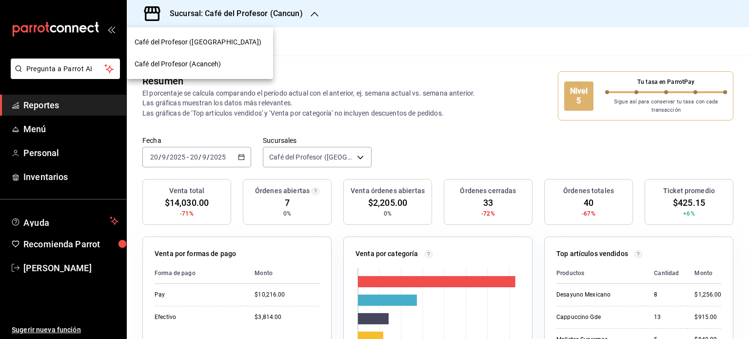
click at [240, 60] on div "Café del Profesor (Acanceh)" at bounding box center [200, 64] width 131 height 10
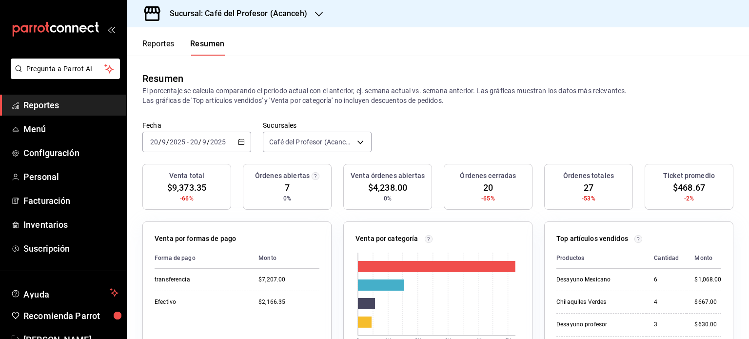
drag, startPoint x: 63, startPoint y: 107, endPoint x: 57, endPoint y: 105, distance: 7.0
click at [57, 105] on span "Reportes" at bounding box center [70, 104] width 95 height 13
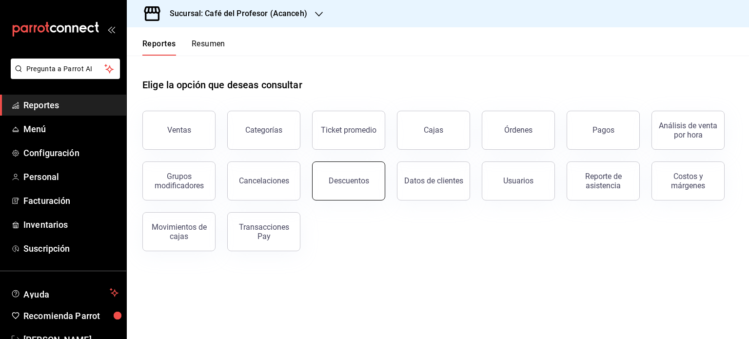
click at [363, 181] on div "Descuentos" at bounding box center [349, 180] width 40 height 9
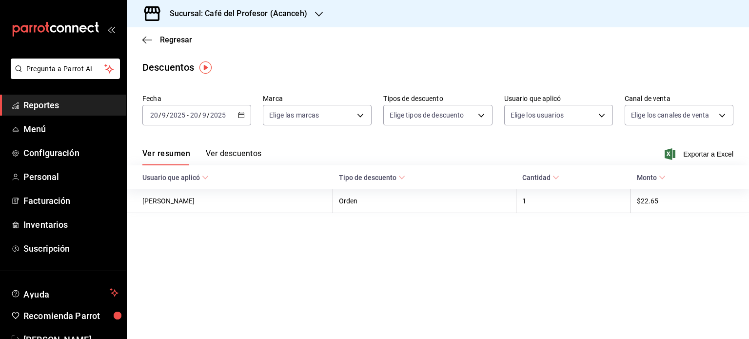
drag, startPoint x: 233, startPoint y: 150, endPoint x: 221, endPoint y: 156, distance: 12.6
click at [221, 156] on button "Ver descuentos" at bounding box center [234, 157] width 56 height 17
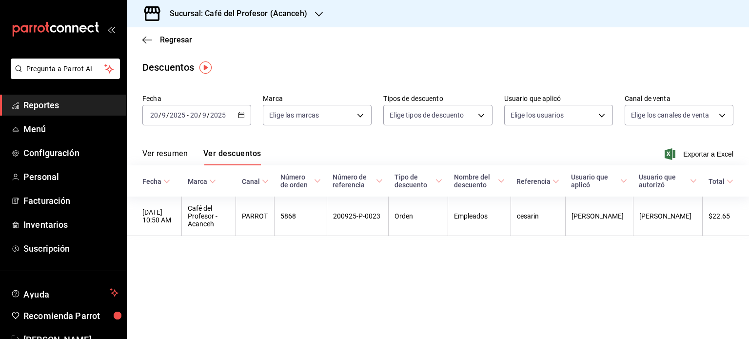
click at [242, 115] on icon "button" at bounding box center [241, 115] width 7 height 7
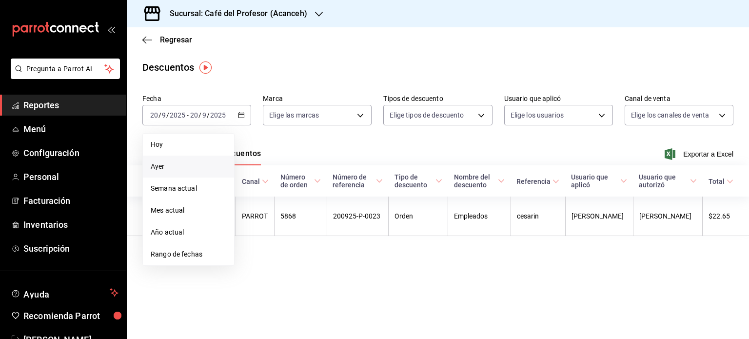
click at [195, 171] on span "Ayer" at bounding box center [189, 166] width 76 height 10
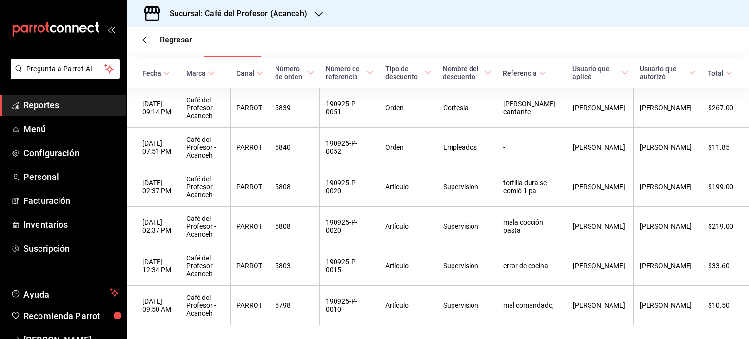
scroll to position [89, 0]
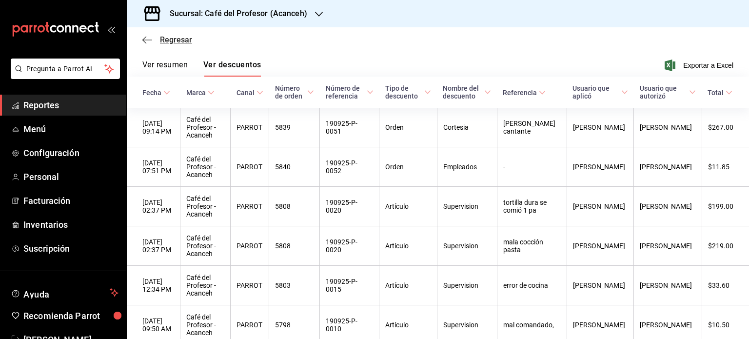
click at [142, 43] on icon "button" at bounding box center [147, 40] width 10 height 9
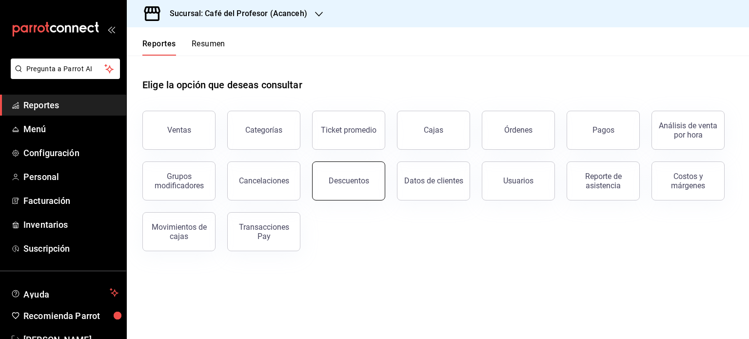
click at [370, 179] on button "Descuentos" at bounding box center [348, 180] width 73 height 39
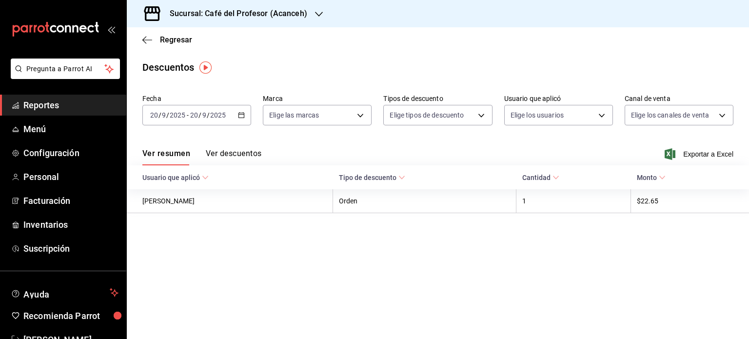
click at [242, 117] on \(Stroke\) "button" at bounding box center [241, 115] width 6 height 5
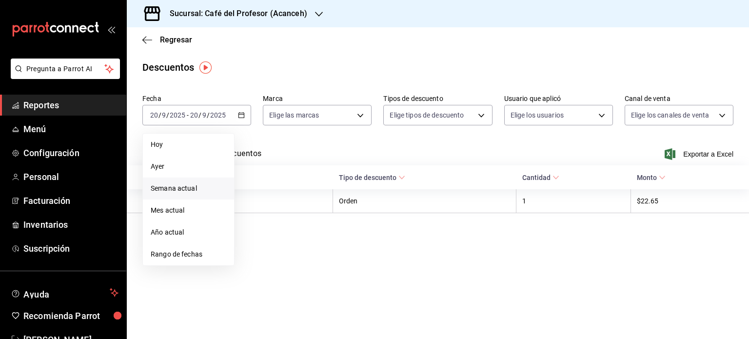
click at [197, 191] on span "Semana actual" at bounding box center [189, 188] width 76 height 10
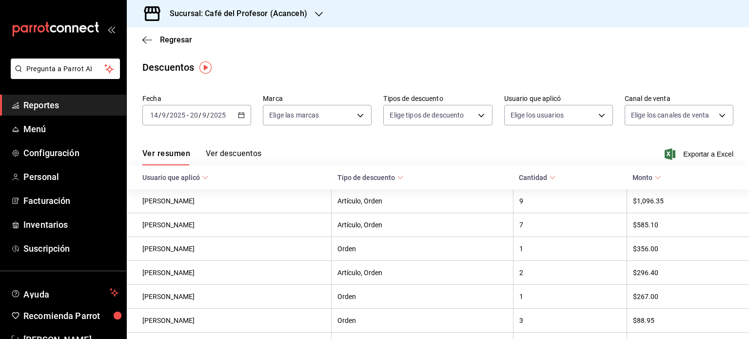
click at [231, 155] on button "Ver descuentos" at bounding box center [234, 157] width 56 height 17
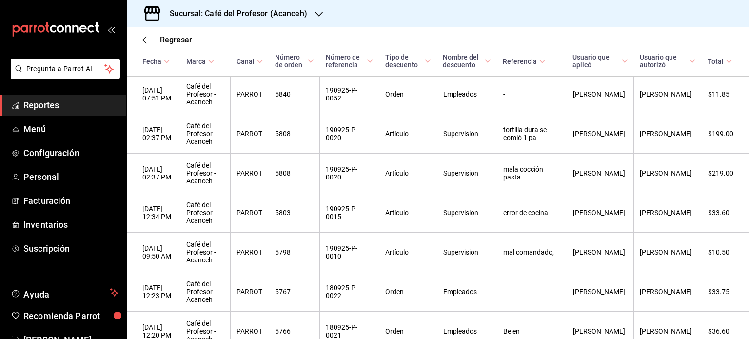
scroll to position [220, 0]
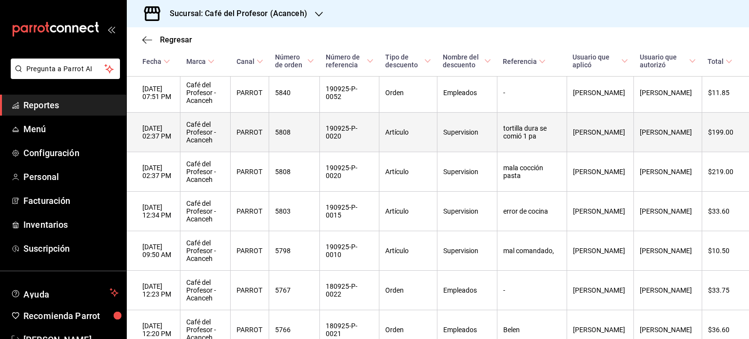
click at [554, 152] on th "tortilla dura se comió 1 pa" at bounding box center [532, 132] width 70 height 39
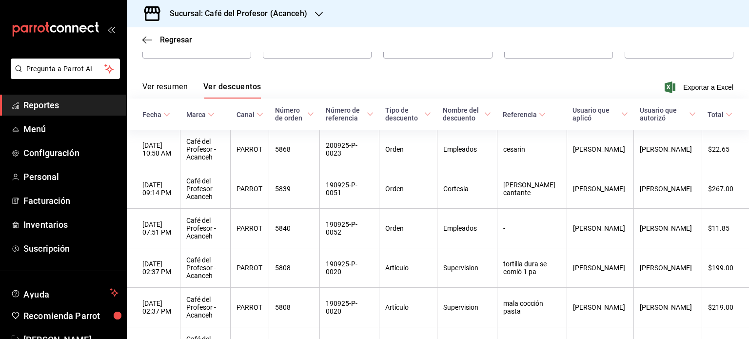
scroll to position [0, 0]
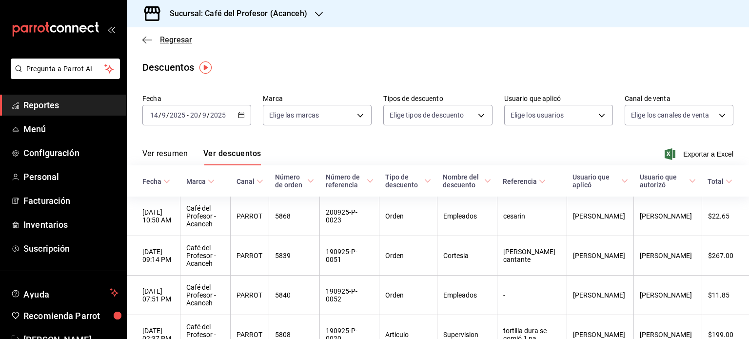
click at [143, 37] on icon "button" at bounding box center [147, 40] width 10 height 9
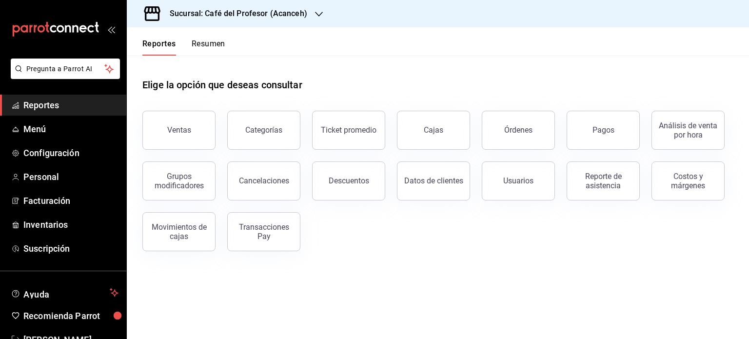
click at [318, 17] on icon "button" at bounding box center [319, 14] width 8 height 8
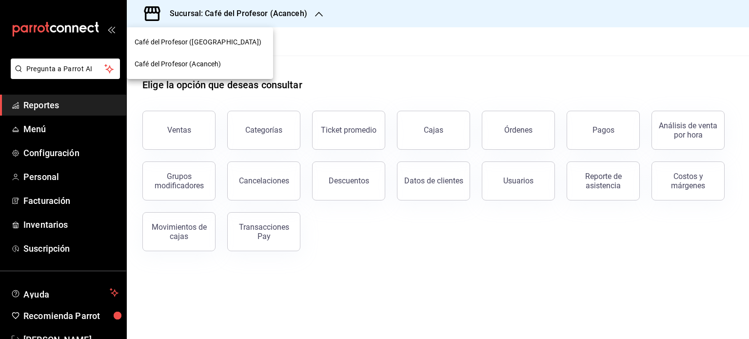
click at [243, 48] on div "Café del Profesor ([GEOGRAPHIC_DATA])" at bounding box center [200, 42] width 146 height 22
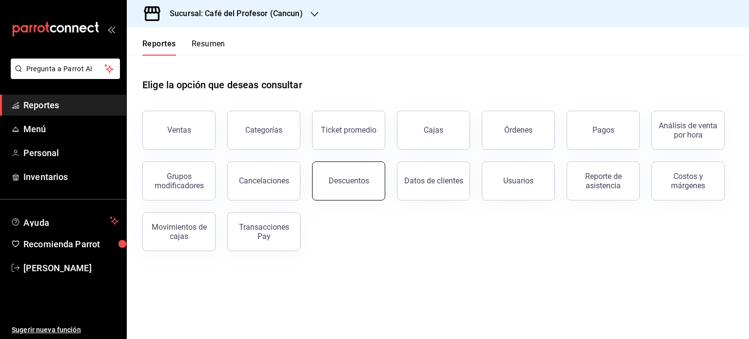
click at [349, 191] on button "Descuentos" at bounding box center [348, 180] width 73 height 39
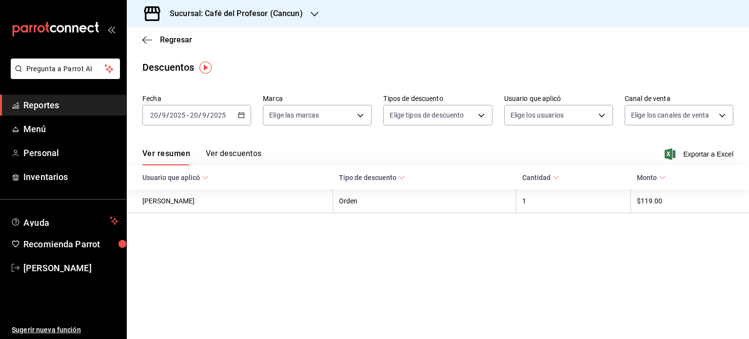
click at [230, 154] on button "Ver descuentos" at bounding box center [234, 157] width 56 height 17
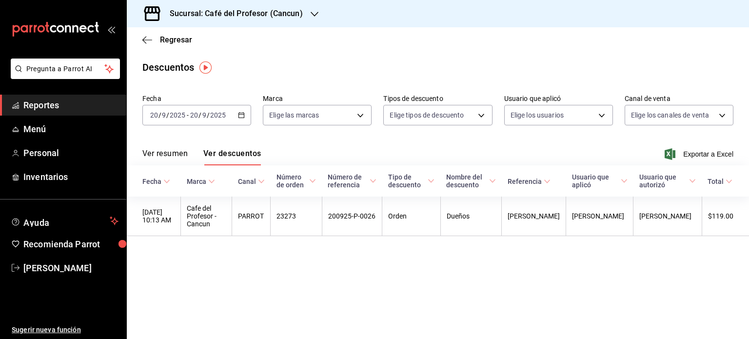
click at [242, 117] on icon "button" at bounding box center [241, 115] width 7 height 7
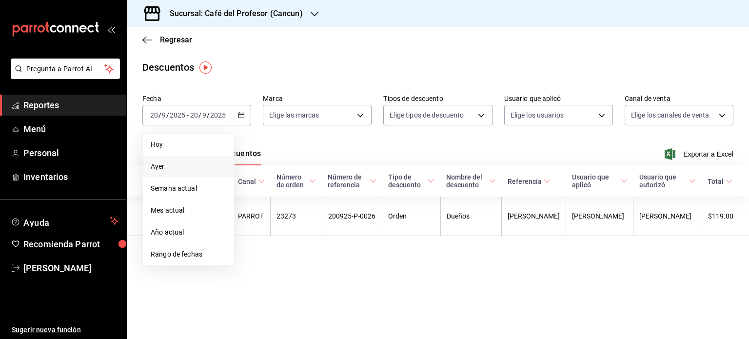
click at [175, 171] on span "Ayer" at bounding box center [189, 166] width 76 height 10
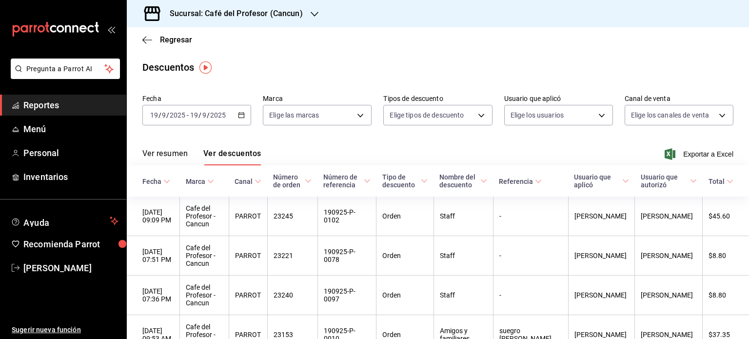
click at [242, 120] on div "2025-09-19 19 / 9 / 2025 - 2025-09-19 19 / 9 / 2025" at bounding box center [196, 115] width 109 height 20
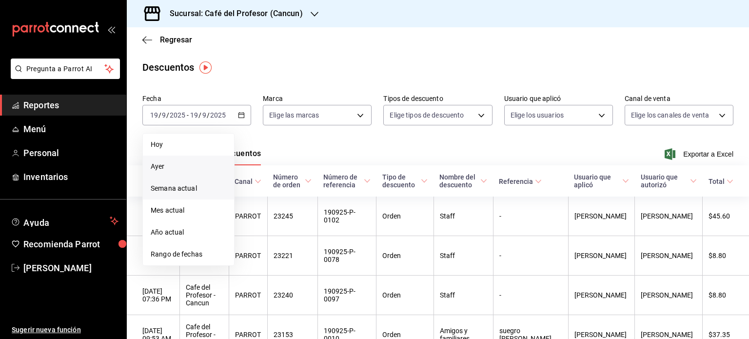
click at [178, 187] on span "Semana actual" at bounding box center [189, 188] width 76 height 10
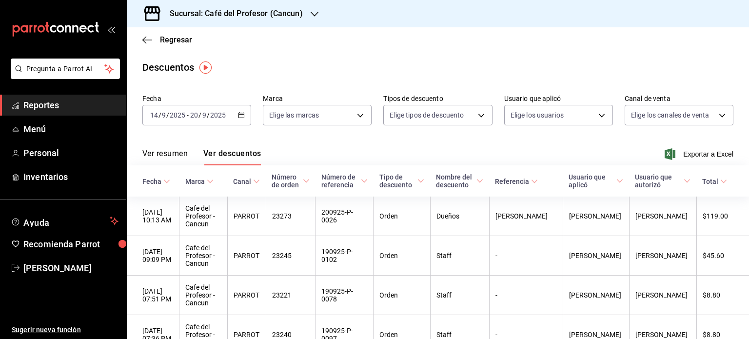
click at [164, 152] on button "Ver resumen" at bounding box center [164, 157] width 45 height 17
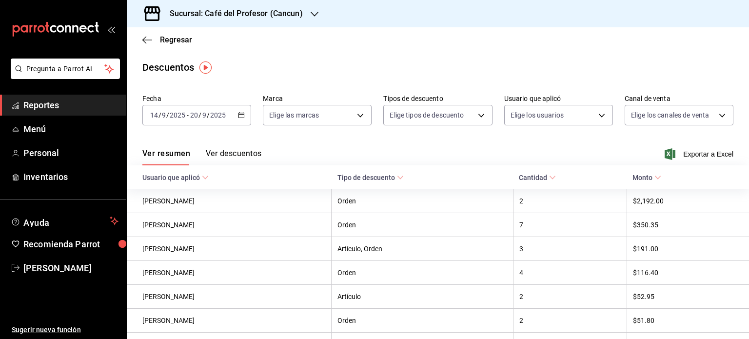
click at [49, 100] on span "Reportes" at bounding box center [70, 104] width 95 height 13
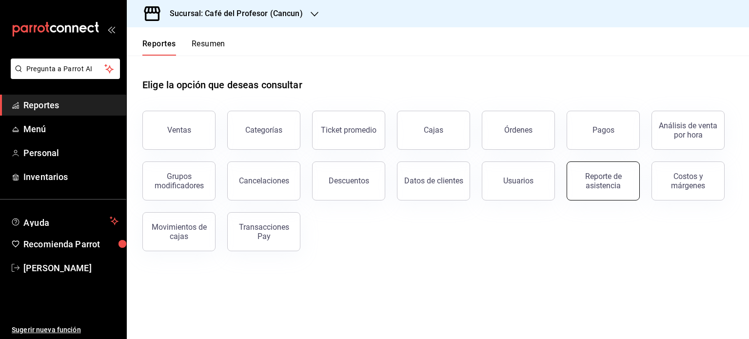
click at [593, 182] on div "Reporte de asistencia" at bounding box center [603, 181] width 60 height 19
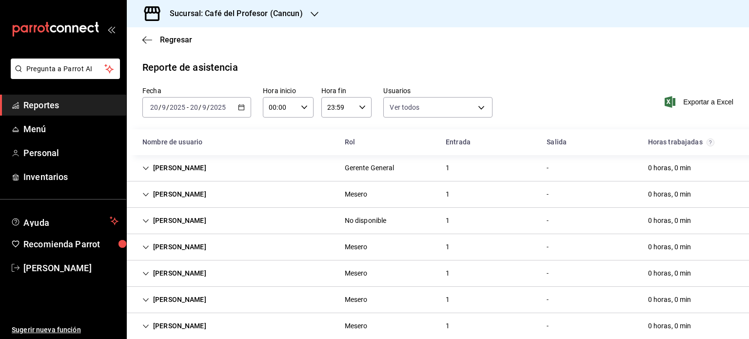
click at [238, 111] on div "2025-09-20 20 / 9 / 2025 - 2025-09-20 20 / 9 / 2025" at bounding box center [196, 107] width 109 height 20
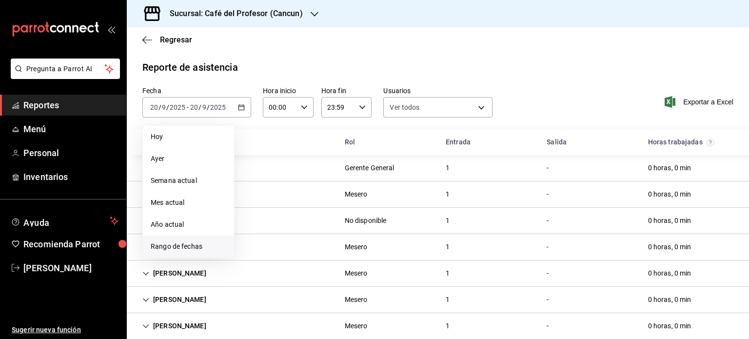
click at [196, 242] on span "Rango de fechas" at bounding box center [189, 246] width 76 height 10
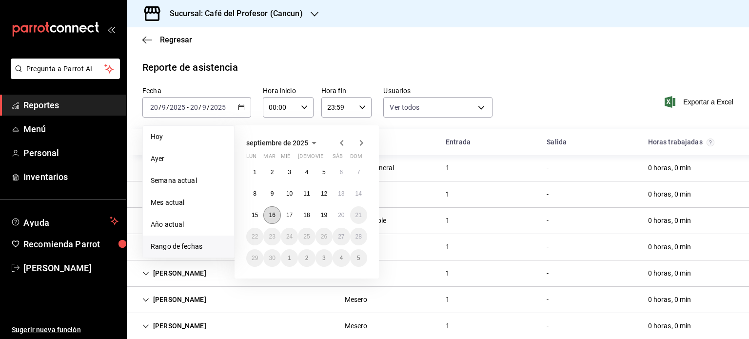
click at [274, 217] on abbr "16" at bounding box center [272, 215] width 6 height 7
click at [326, 220] on button "19" at bounding box center [323, 215] width 17 height 18
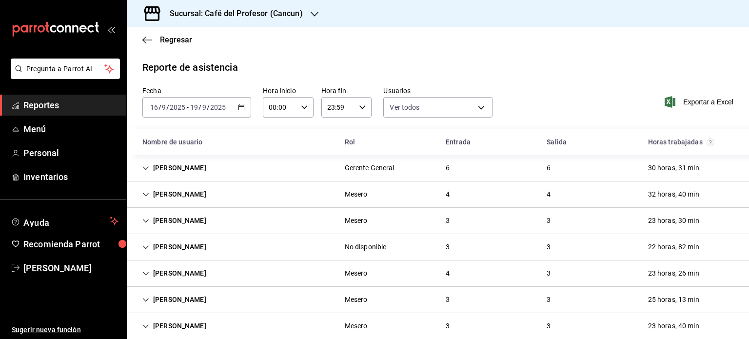
click at [381, 167] on div "Gerente General" at bounding box center [370, 168] width 50 height 10
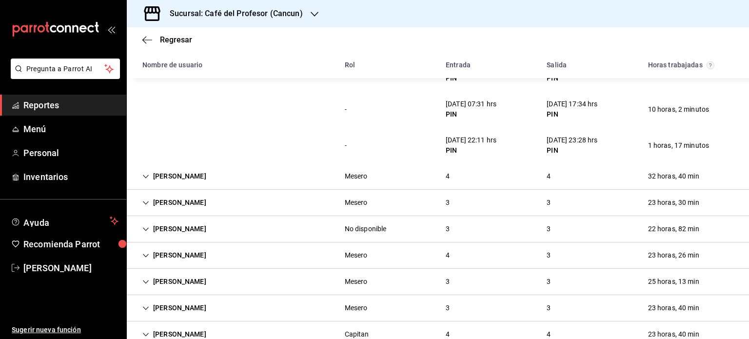
scroll to position [253, 0]
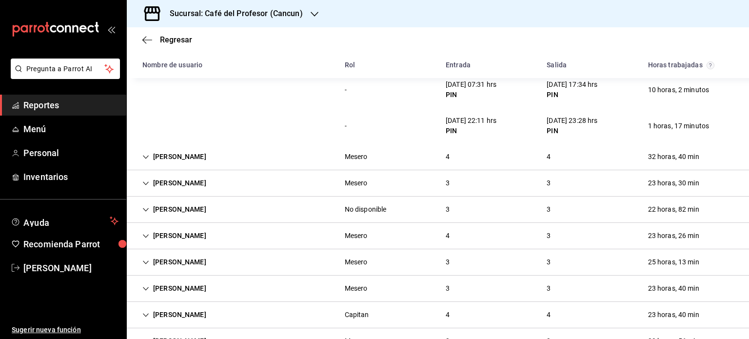
click at [147, 159] on icon "Cell" at bounding box center [145, 157] width 7 height 7
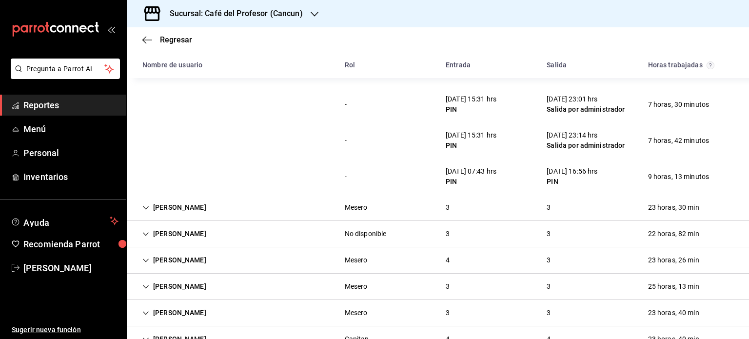
scroll to position [377, 0]
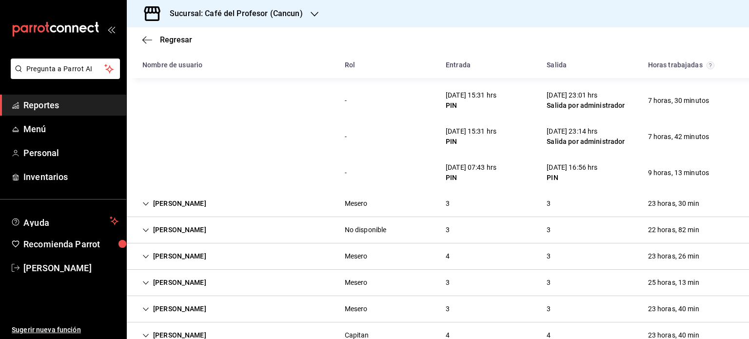
click at [172, 206] on div "Luis Vargas" at bounding box center [174, 204] width 79 height 18
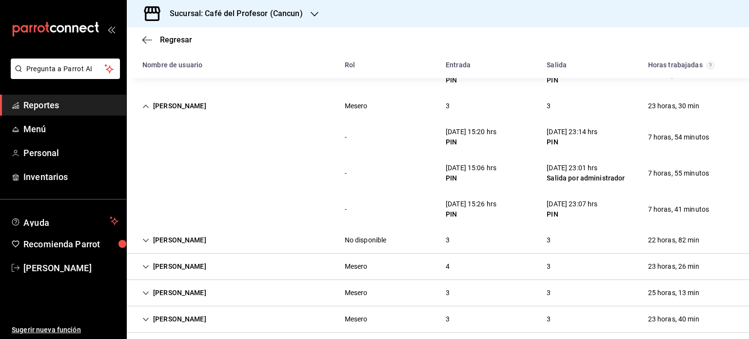
scroll to position [494, 0]
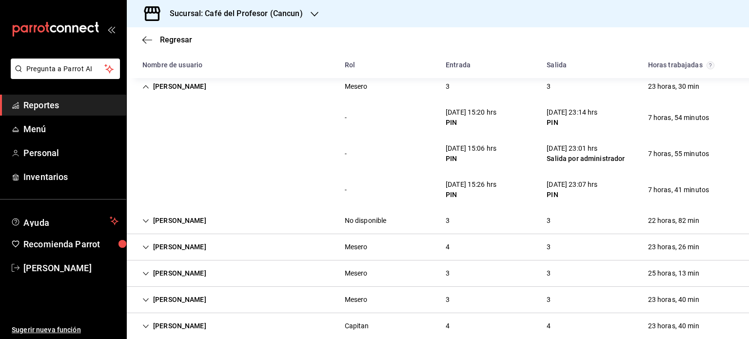
click at [154, 221] on div "Arturo Vargas" at bounding box center [174, 221] width 79 height 18
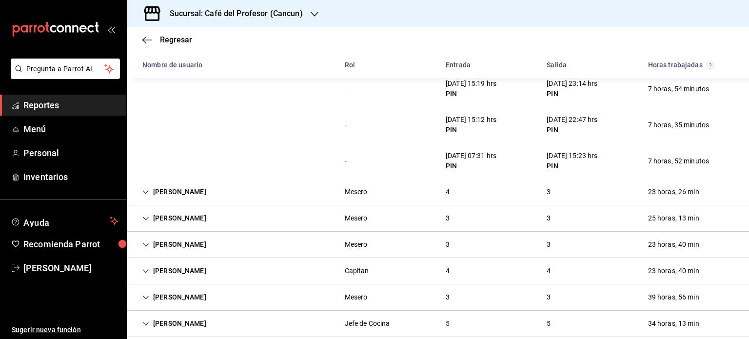
scroll to position [663, 0]
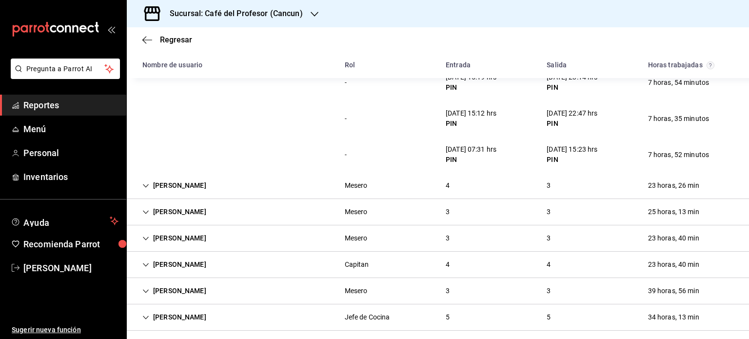
click at [167, 190] on div "Fernanda Pimentel" at bounding box center [174, 185] width 79 height 18
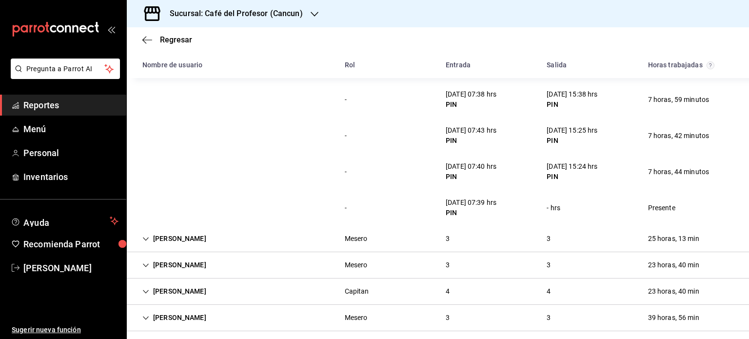
scroll to position [793, 0]
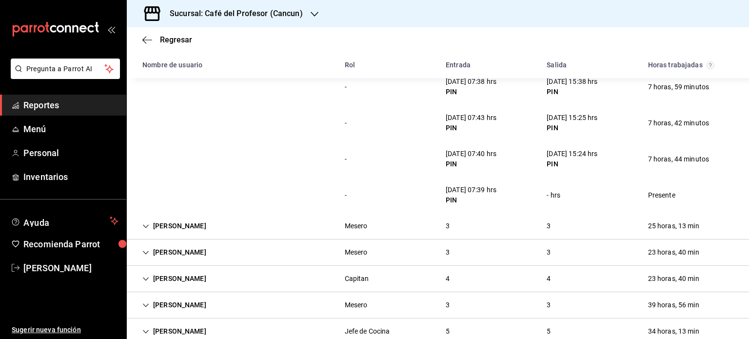
click at [172, 221] on div "Nelly Picazo" at bounding box center [174, 226] width 79 height 18
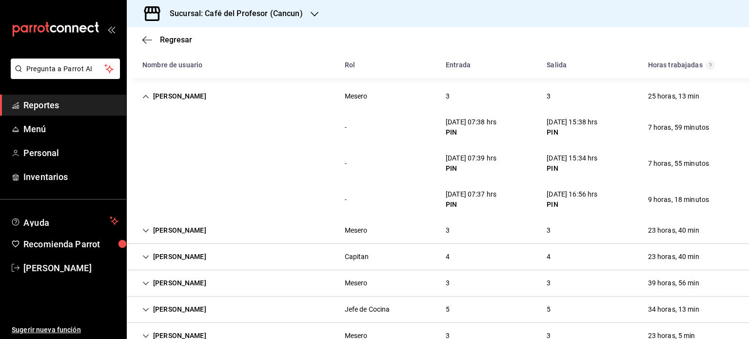
scroll to position [929, 0]
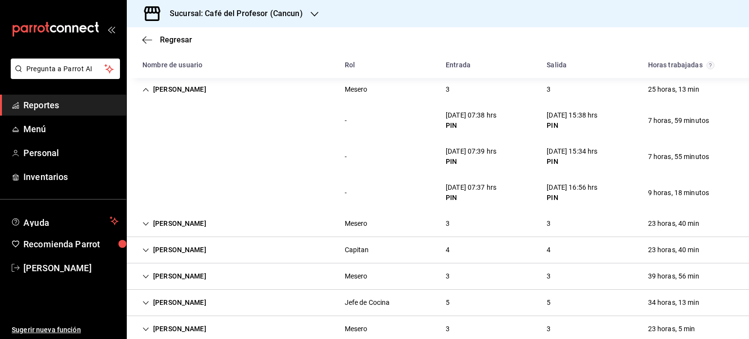
click at [191, 226] on div "Martha Aparicio" at bounding box center [174, 223] width 79 height 18
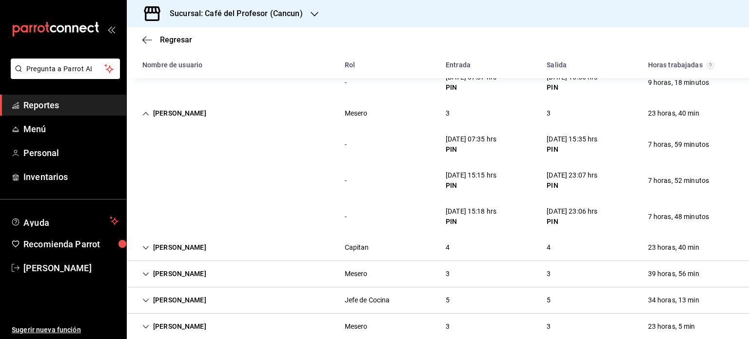
scroll to position [1078, 0]
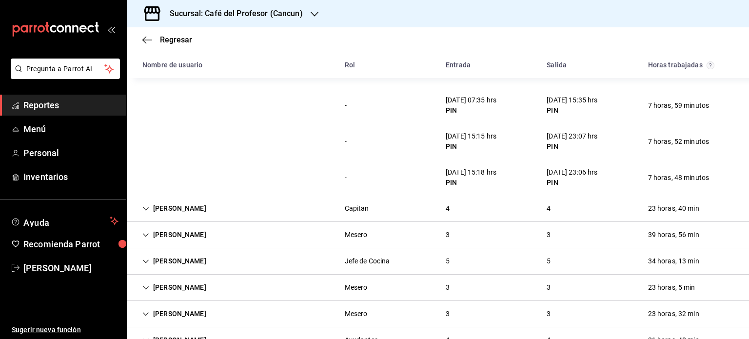
click at [187, 233] on div "Giovana Moreno" at bounding box center [174, 235] width 79 height 18
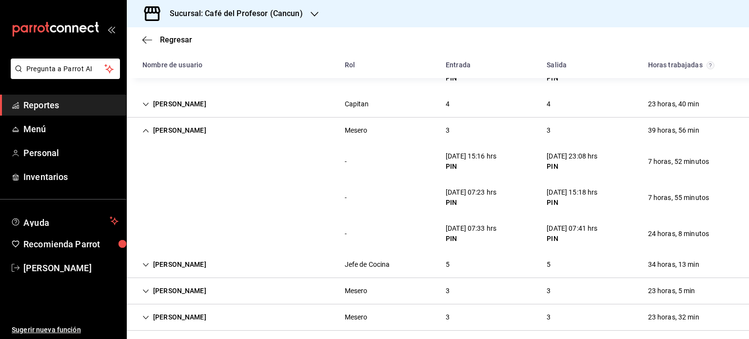
scroll to position [1261, 0]
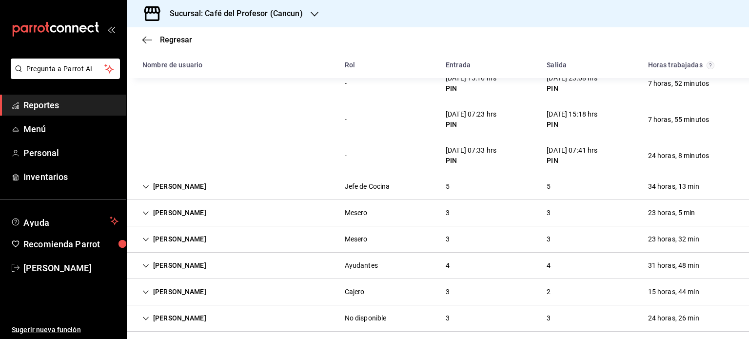
click at [190, 184] on div "Angel Gonzalez" at bounding box center [174, 186] width 79 height 18
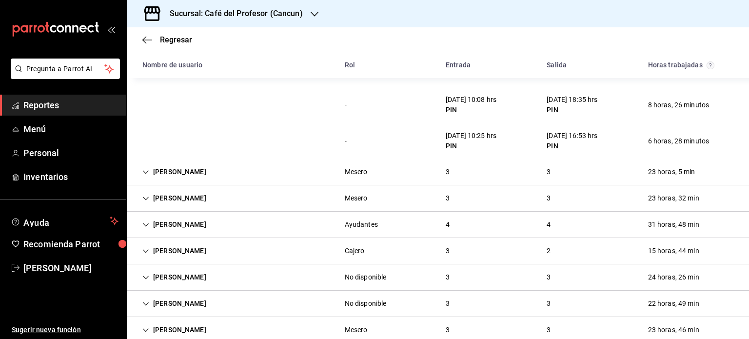
scroll to position [1501, 0]
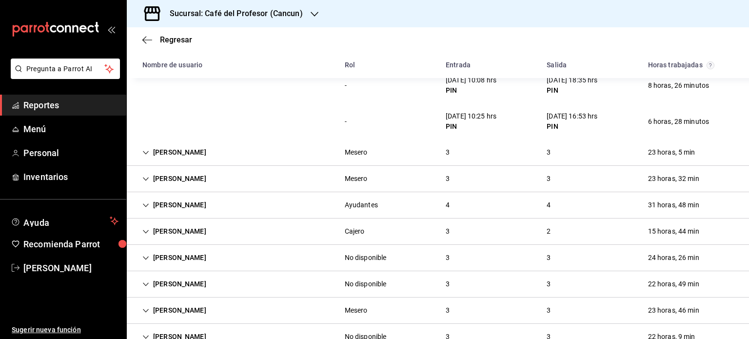
click at [148, 149] on icon "Cell" at bounding box center [145, 152] width 7 height 7
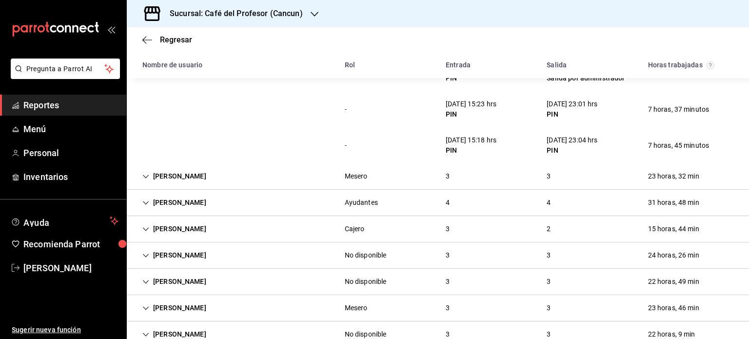
scroll to position [1631, 0]
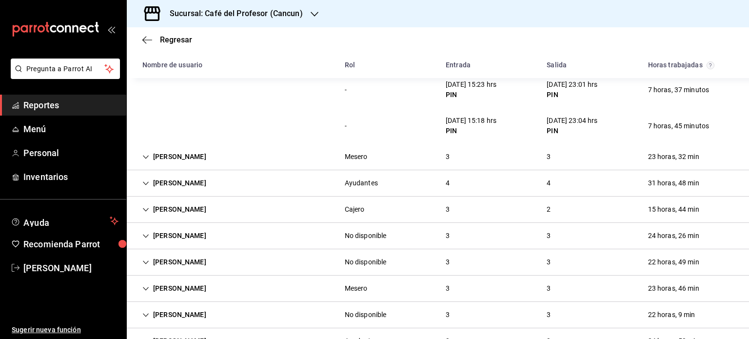
click at [144, 157] on icon "Cell" at bounding box center [145, 157] width 7 height 7
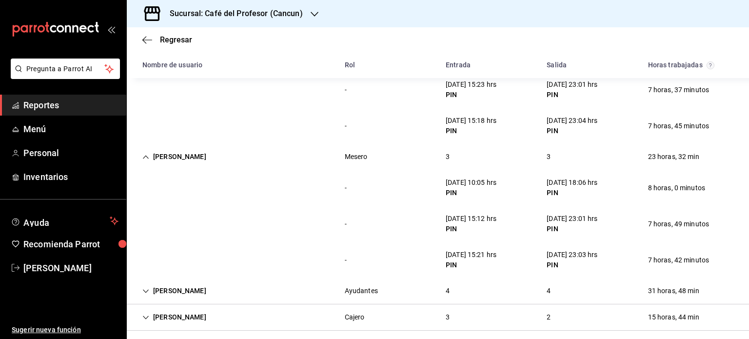
click at [142, 292] on div "fatima guadalupe" at bounding box center [174, 291] width 79 height 18
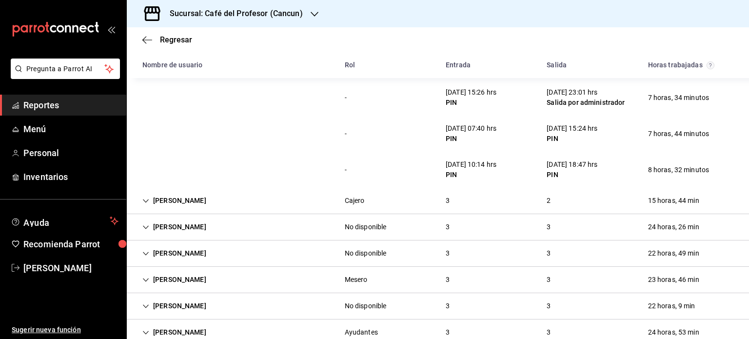
scroll to position [1913, 0]
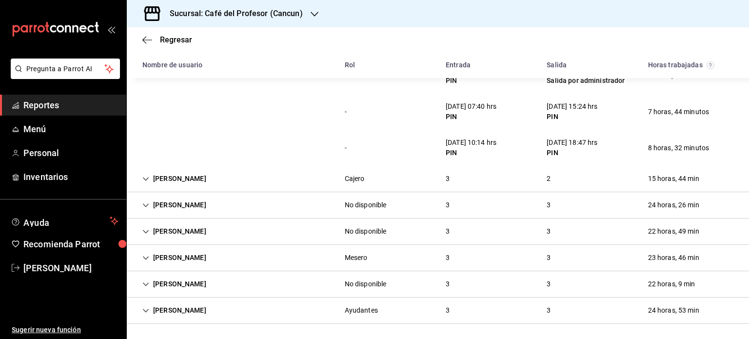
click at [147, 177] on icon "Cell" at bounding box center [145, 178] width 7 height 7
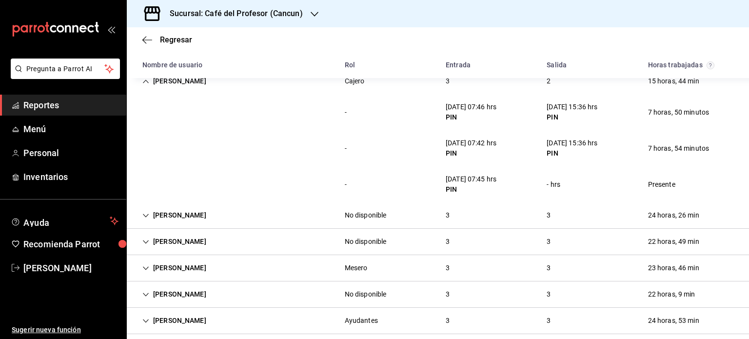
scroll to position [2020, 0]
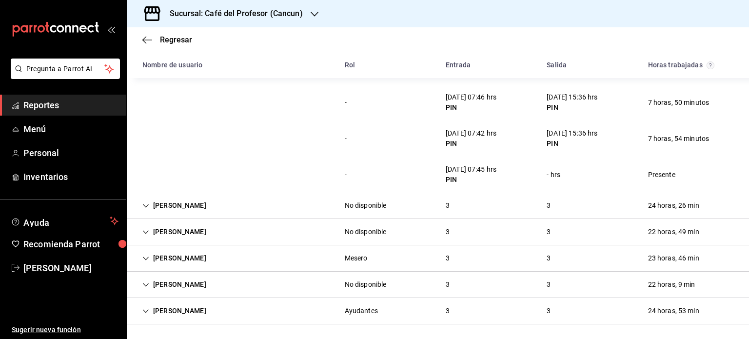
click at [181, 201] on div "jaime jimenez" at bounding box center [174, 205] width 79 height 18
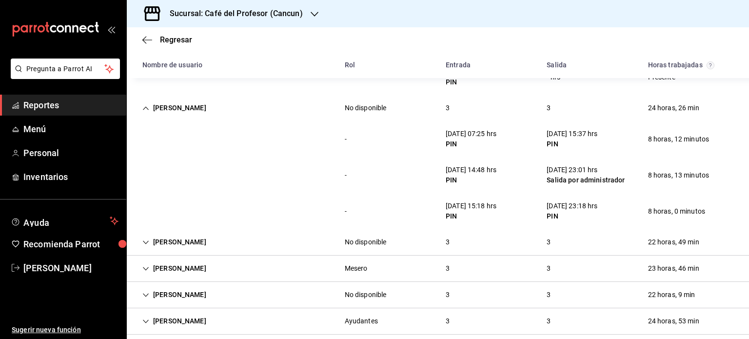
scroll to position [2128, 0]
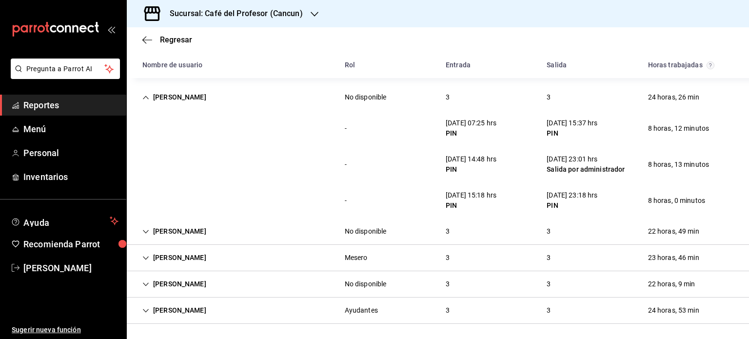
click at [211, 233] on div "Humberto Rodríguez" at bounding box center [174, 231] width 79 height 18
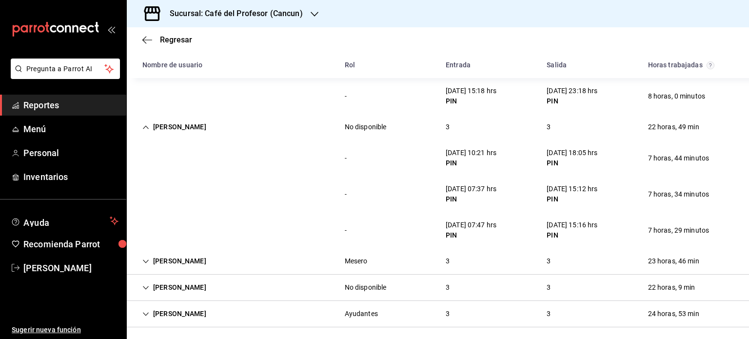
scroll to position [2236, 0]
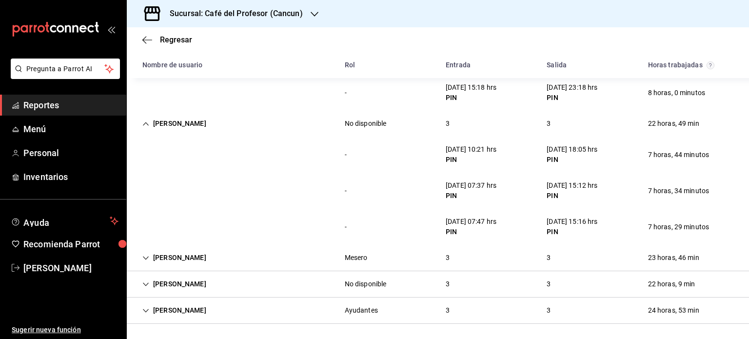
click at [181, 259] on div "Maryori Solis" at bounding box center [174, 258] width 79 height 18
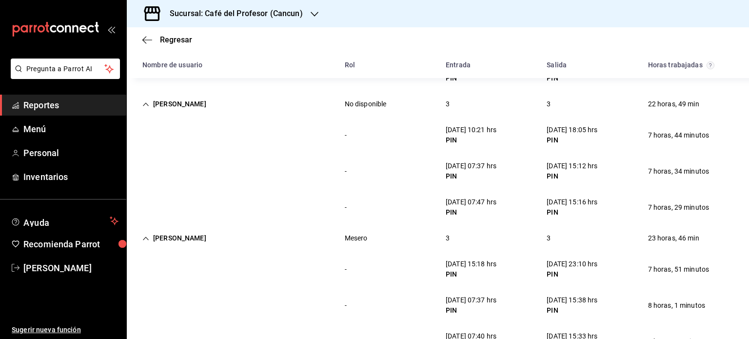
scroll to position [2344, 0]
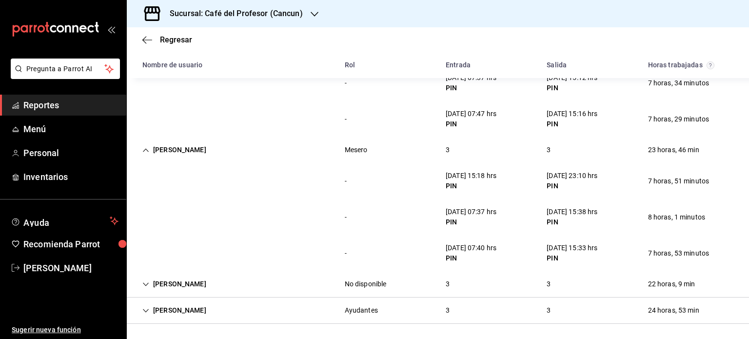
click at [164, 287] on div "adrian hernandez" at bounding box center [174, 284] width 79 height 18
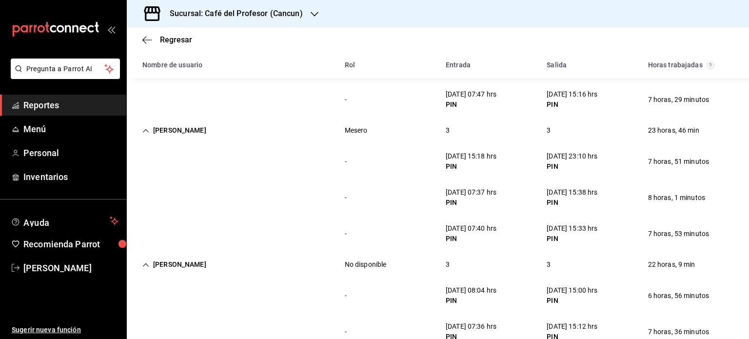
scroll to position [2451, 0]
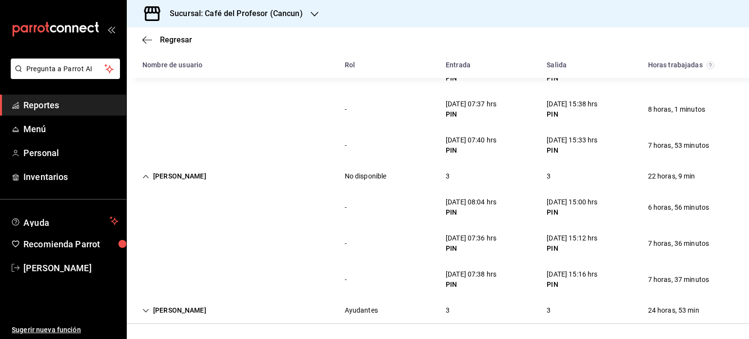
click at [211, 306] on div "Yolanda Diaz Gonzalez" at bounding box center [174, 310] width 79 height 18
click at [208, 310] on div "Yolanda Diaz Gonzalez" at bounding box center [174, 310] width 79 height 18
click at [187, 310] on div "Yolanda Diaz Gonzalez" at bounding box center [174, 310] width 79 height 18
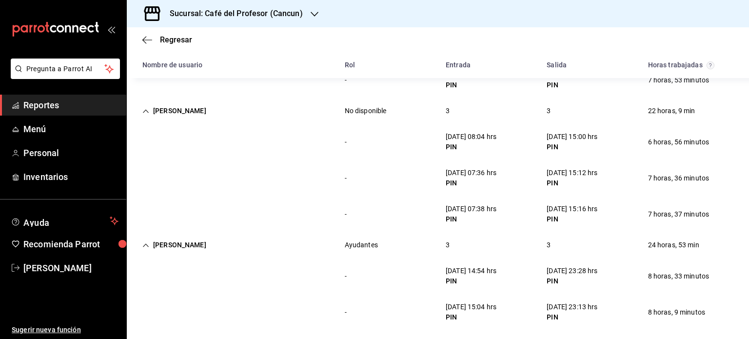
scroll to position [2560, 0]
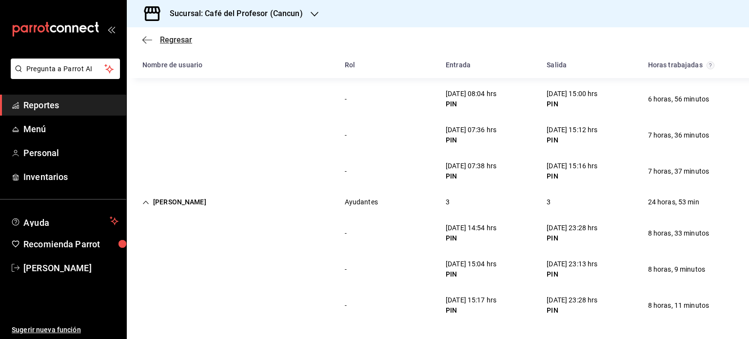
click at [148, 39] on icon "button" at bounding box center [147, 40] width 10 height 9
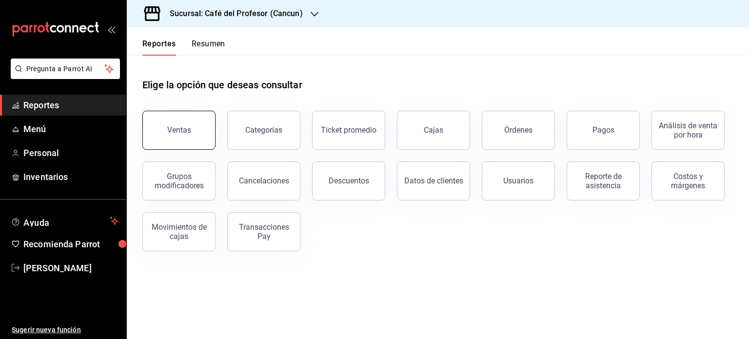
click at [180, 125] on button "Ventas" at bounding box center [178, 130] width 73 height 39
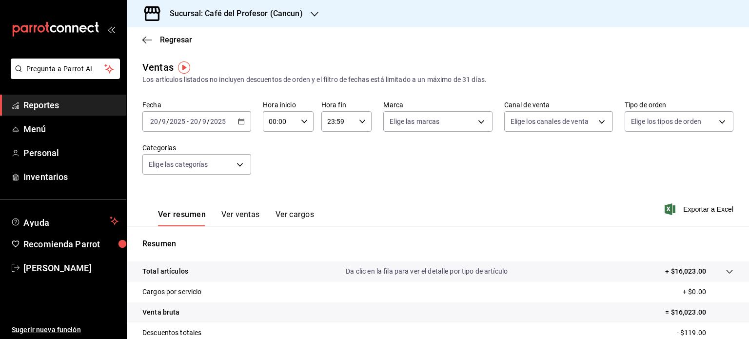
click at [237, 217] on button "Ver ventas" at bounding box center [240, 218] width 39 height 17
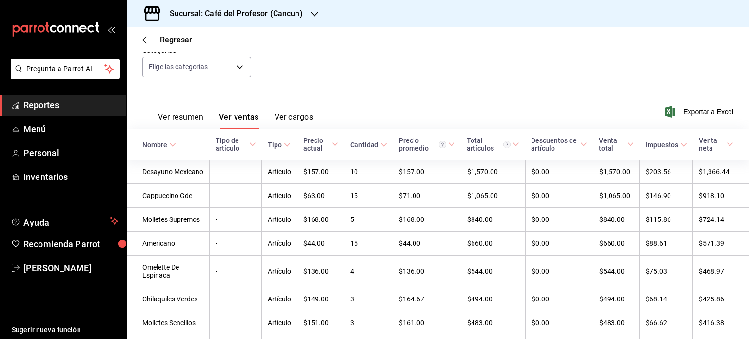
scroll to position [117, 0]
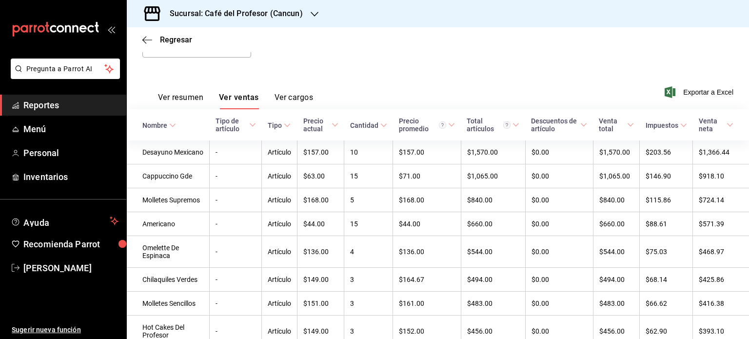
click at [237, 212] on td "-" at bounding box center [236, 200] width 52 height 24
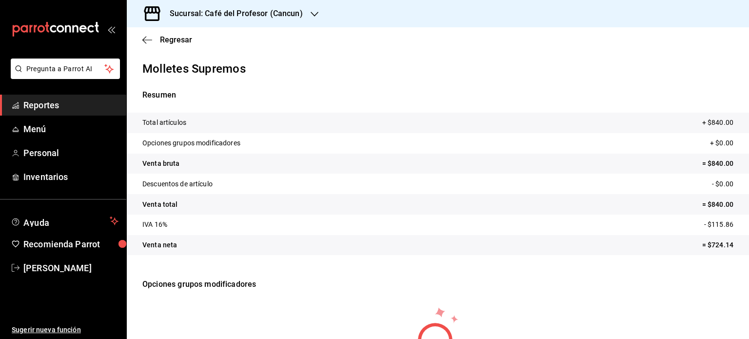
click at [237, 217] on tr "IVA 16% - $115.86" at bounding box center [438, 224] width 622 height 20
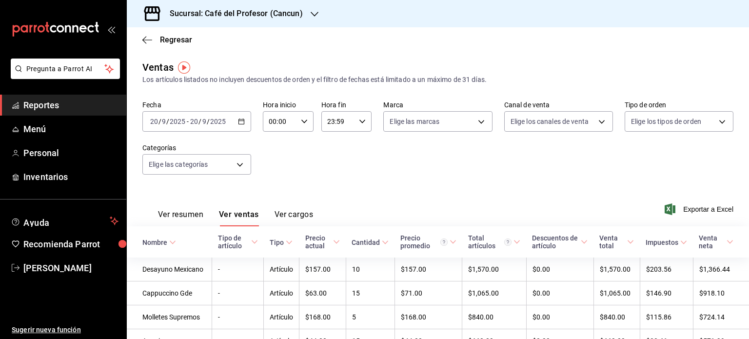
click at [249, 120] on div "2025-09-20 20 / 9 / 2025 - 2025-09-20 20 / 9 / 2025" at bounding box center [196, 121] width 109 height 20
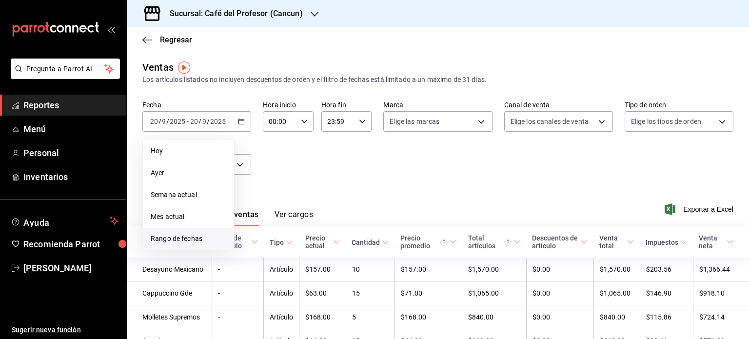
click at [174, 235] on span "Rango de fechas" at bounding box center [189, 238] width 76 height 10
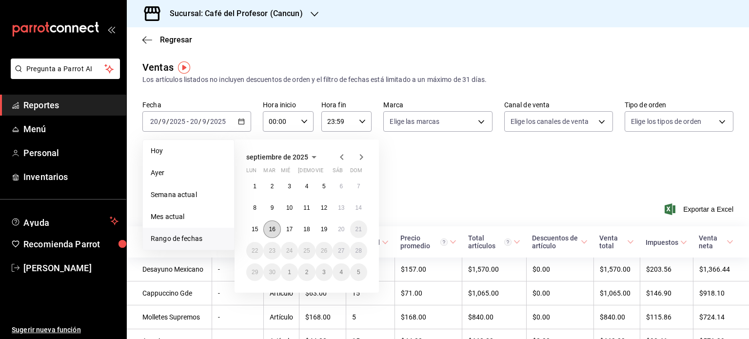
click at [276, 227] on button "16" at bounding box center [271, 229] width 17 height 18
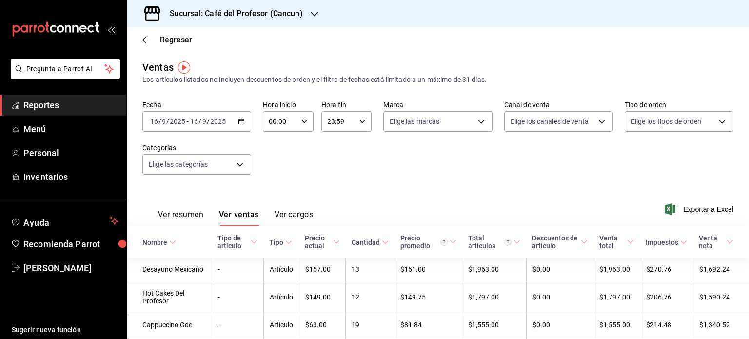
click at [242, 123] on \(Stroke\) "button" at bounding box center [241, 121] width 6 height 5
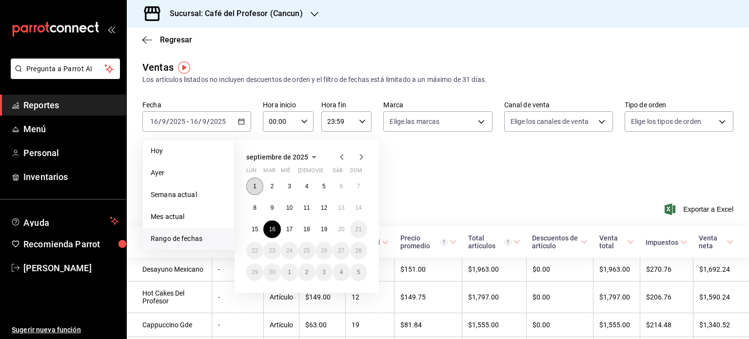
click at [255, 186] on abbr "1" at bounding box center [254, 186] width 3 height 7
click at [322, 228] on abbr "19" at bounding box center [324, 229] width 6 height 7
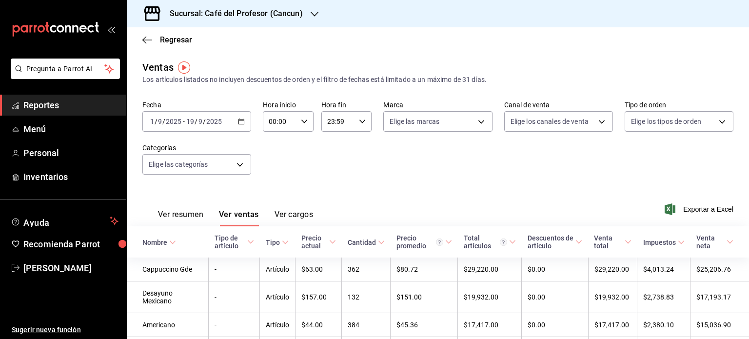
drag, startPoint x: 745, startPoint y: 336, endPoint x: 725, endPoint y: 64, distance: 273.2
click at [725, 64] on div "Ventas Los artículos listados no incluyen descuentos de orden y el filtro de fe…" at bounding box center [437, 72] width 591 height 25
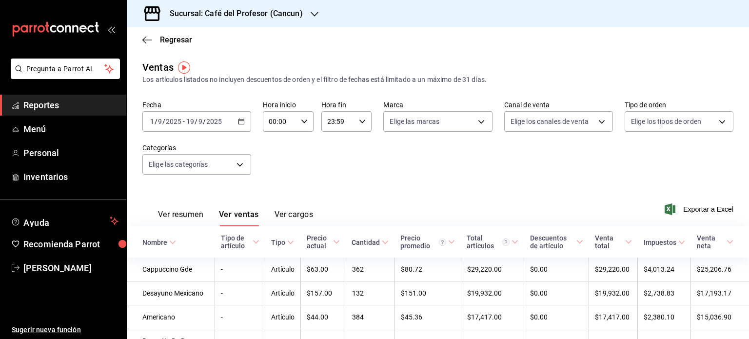
click at [311, 10] on icon "button" at bounding box center [315, 14] width 8 height 8
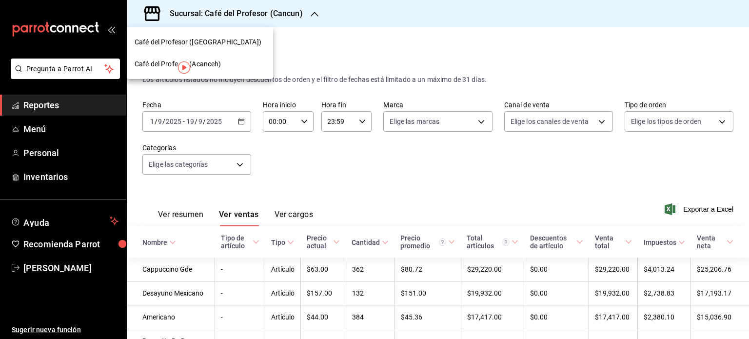
click at [253, 44] on div "Café del Profesor ([GEOGRAPHIC_DATA])" at bounding box center [200, 42] width 131 height 10
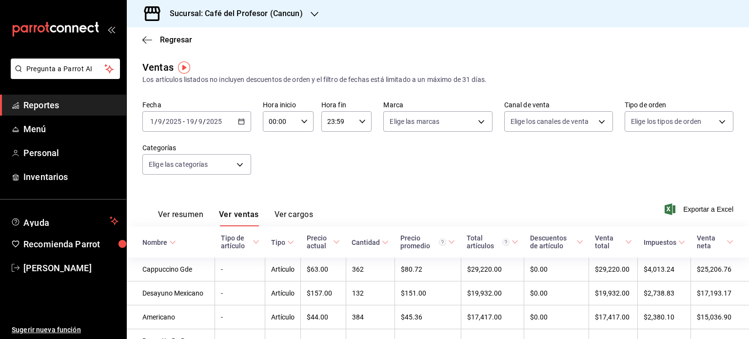
click at [311, 9] on div at bounding box center [315, 14] width 8 height 10
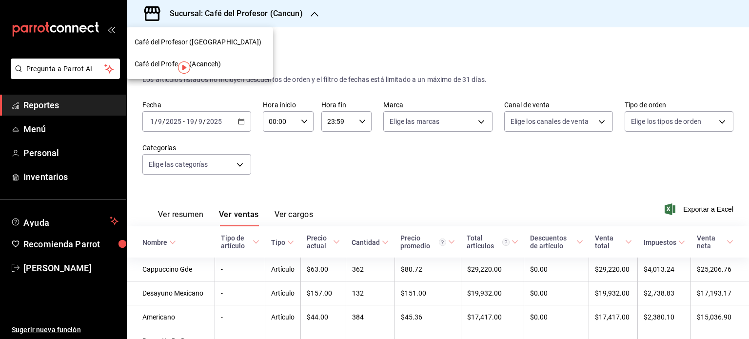
click at [229, 66] on div "Café del Profesor (Acanceh)" at bounding box center [200, 64] width 131 height 10
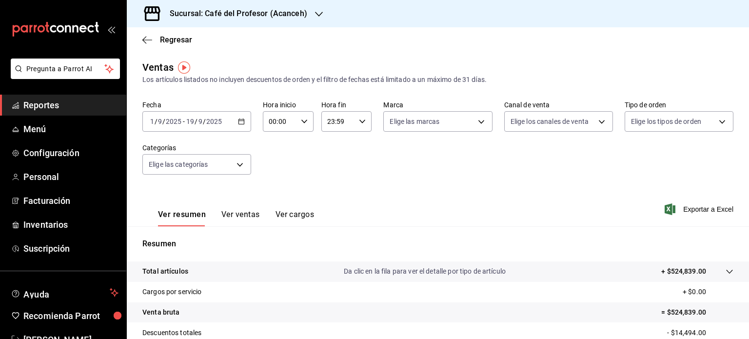
click at [247, 214] on button "Ver ventas" at bounding box center [240, 218] width 39 height 17
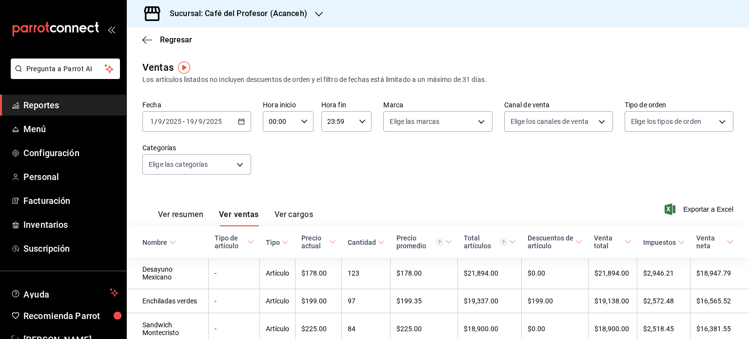
click at [319, 17] on icon "button" at bounding box center [319, 14] width 8 height 8
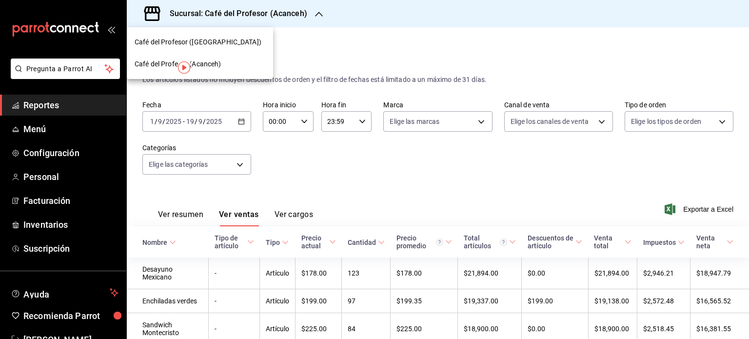
click at [228, 39] on div "Café del Profesor ([GEOGRAPHIC_DATA])" at bounding box center [200, 42] width 131 height 10
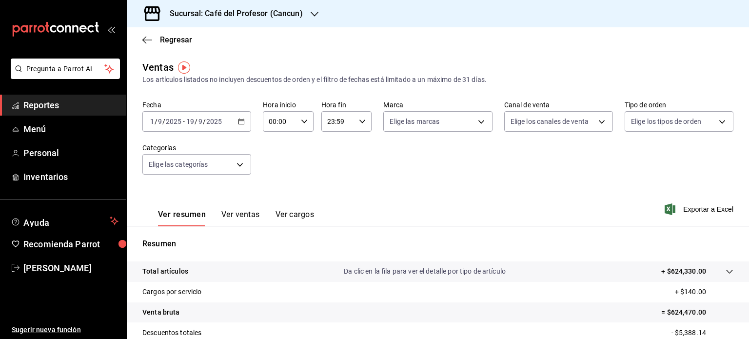
click at [244, 121] on div "2025-09-01 1 / 9 / 2025 - 2025-09-19 19 / 9 / 2025" at bounding box center [196, 121] width 109 height 20
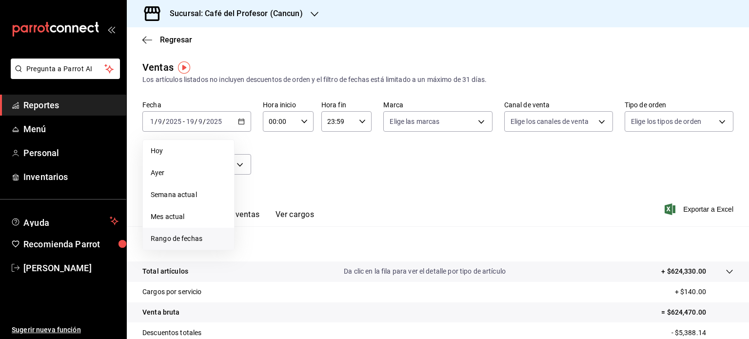
click at [191, 239] on span "Rango de fechas" at bounding box center [189, 238] width 76 height 10
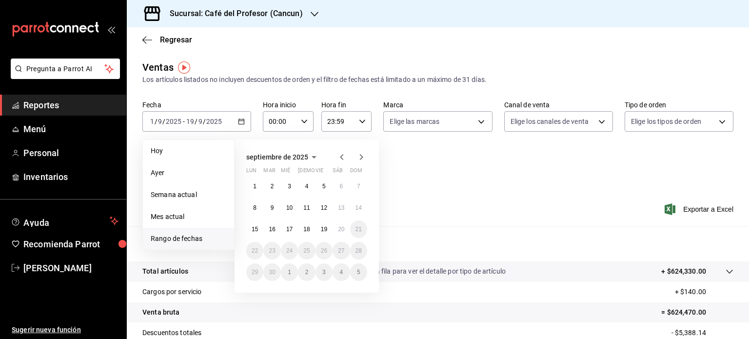
click at [341, 156] on icon "button" at bounding box center [341, 157] width 3 height 6
click at [321, 187] on button "1" at bounding box center [323, 186] width 17 height 18
click at [294, 249] on button "20" at bounding box center [289, 251] width 17 height 18
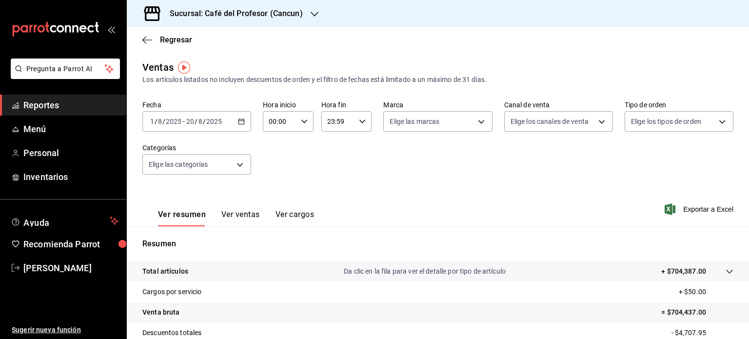
click at [240, 125] on div "2025-08-01 1 / 8 / 2025 - 2025-08-20 20 / 8 / 2025" at bounding box center [196, 121] width 109 height 20
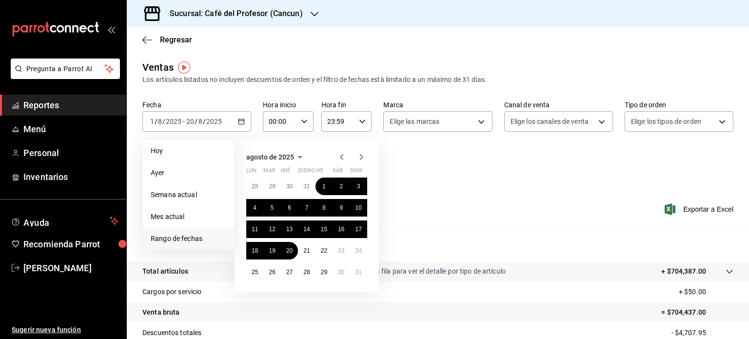
click at [342, 154] on icon "button" at bounding box center [342, 157] width 12 height 12
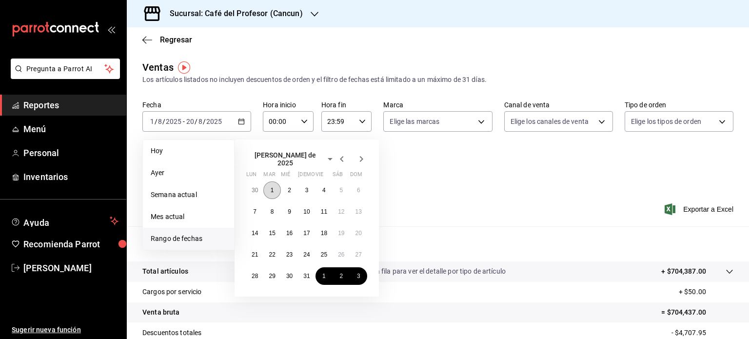
click at [273, 188] on button "1" at bounding box center [271, 190] width 17 height 18
click at [357, 231] on abbr "20" at bounding box center [358, 233] width 6 height 7
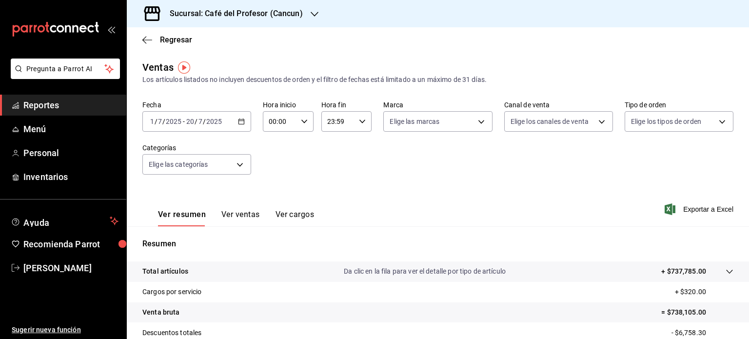
click at [242, 122] on icon "button" at bounding box center [241, 121] width 7 height 7
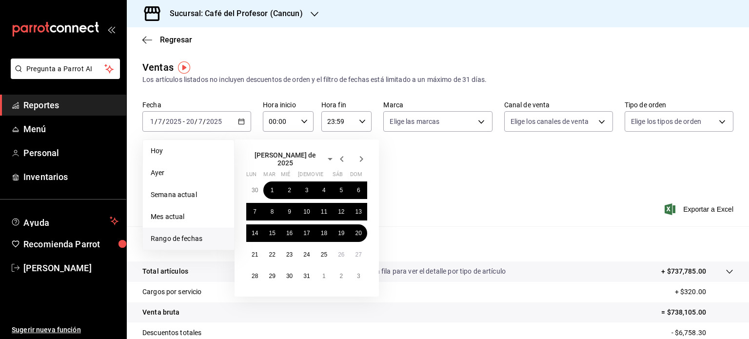
click at [340, 158] on icon "button" at bounding box center [342, 159] width 12 height 12
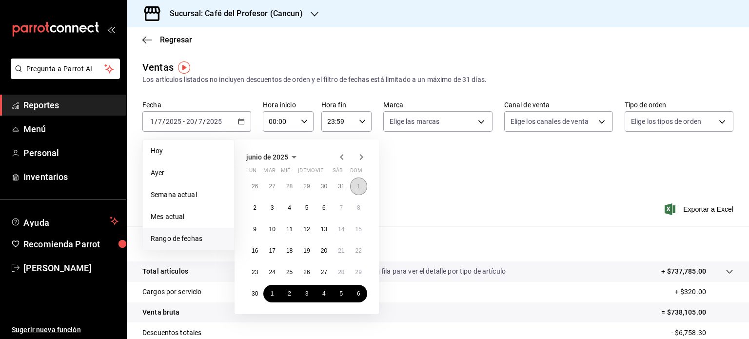
click at [359, 188] on abbr "1" at bounding box center [358, 186] width 3 height 7
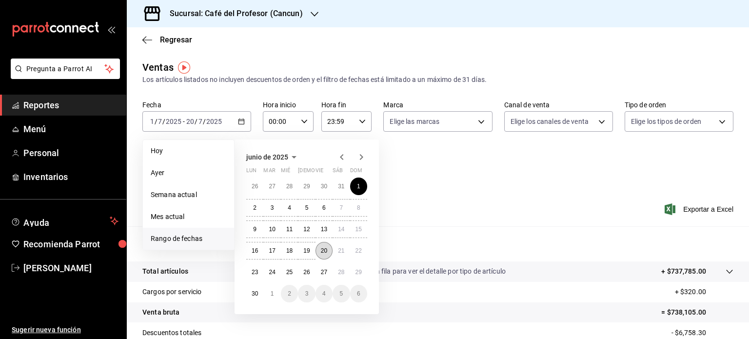
click at [329, 253] on button "20" at bounding box center [323, 251] width 17 height 18
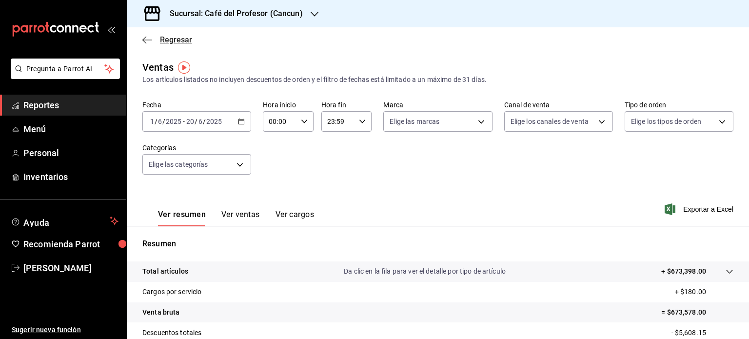
click at [142, 41] on icon "button" at bounding box center [147, 40] width 10 height 9
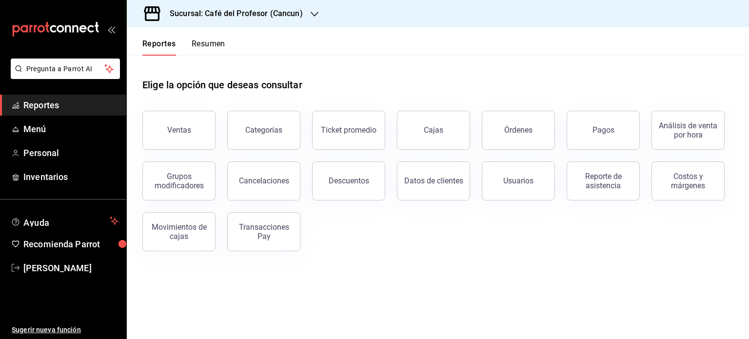
click at [202, 41] on button "Resumen" at bounding box center [209, 47] width 34 height 17
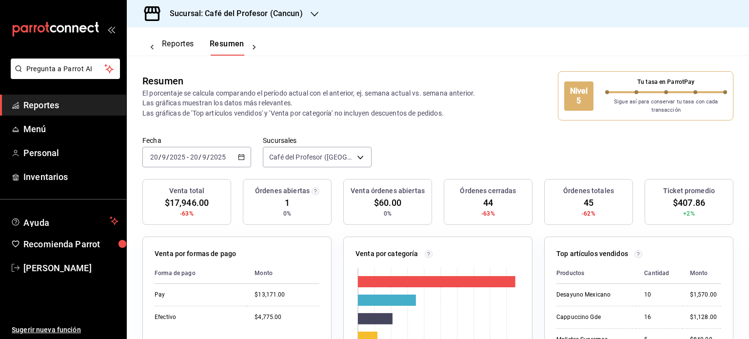
click at [315, 14] on icon "button" at bounding box center [315, 14] width 8 height 8
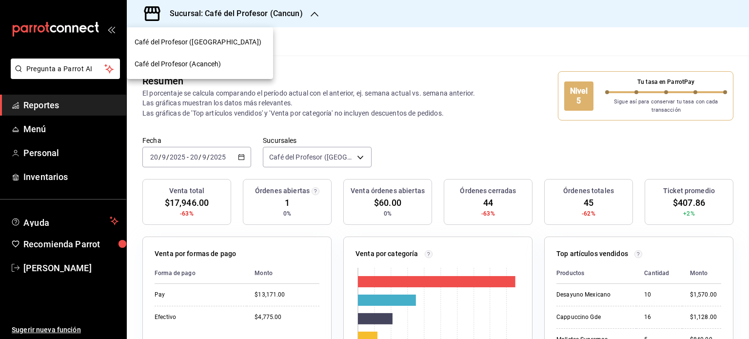
click at [222, 66] on div "Café del Profesor (Acanceh)" at bounding box center [200, 64] width 131 height 10
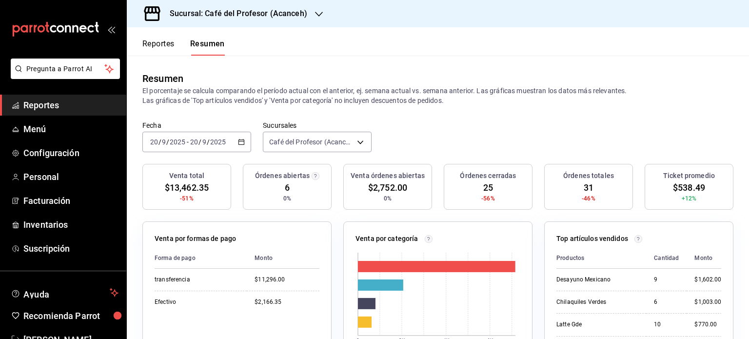
drag, startPoint x: 316, startPoint y: 12, endPoint x: 303, endPoint y: 16, distance: 13.3
click at [303, 16] on h3 "Sucursal: Café del Profesor (Acanceh)" at bounding box center [234, 14] width 145 height 12
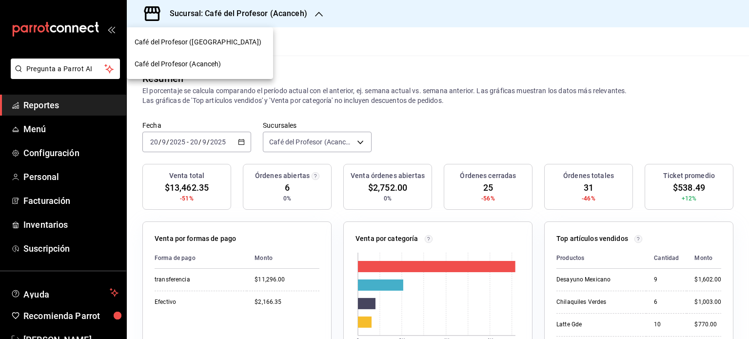
click at [234, 45] on div "Café del Profesor ([GEOGRAPHIC_DATA])" at bounding box center [200, 42] width 131 height 10
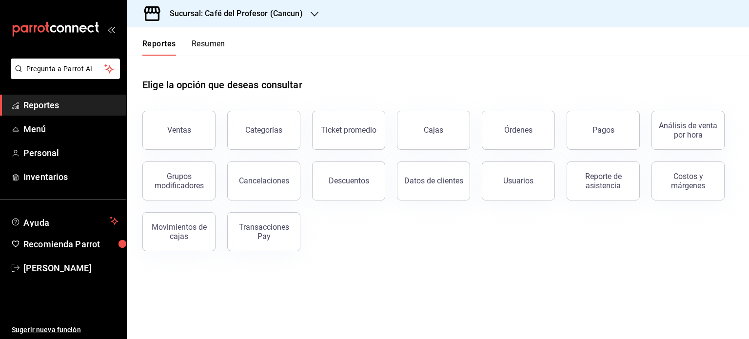
click at [220, 42] on button "Resumen" at bounding box center [209, 47] width 34 height 17
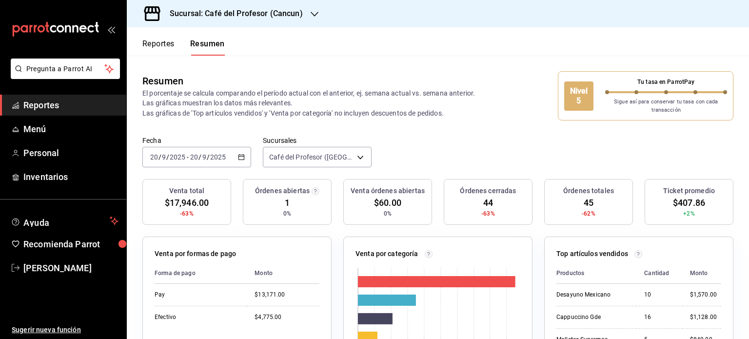
click at [311, 14] on icon "button" at bounding box center [315, 14] width 8 height 8
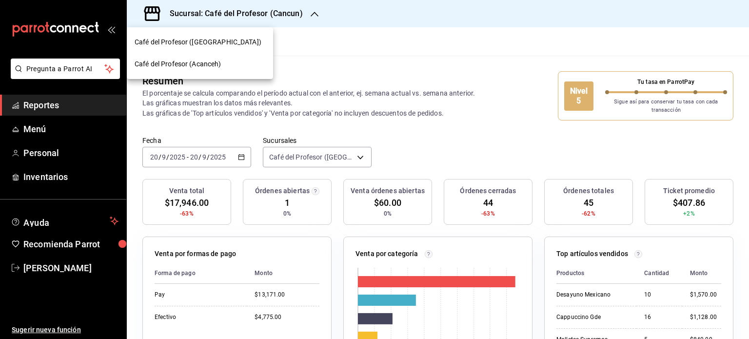
click at [238, 65] on div "Café del Profesor (Acanceh)" at bounding box center [200, 64] width 131 height 10
